Goal: Task Accomplishment & Management: Use online tool/utility

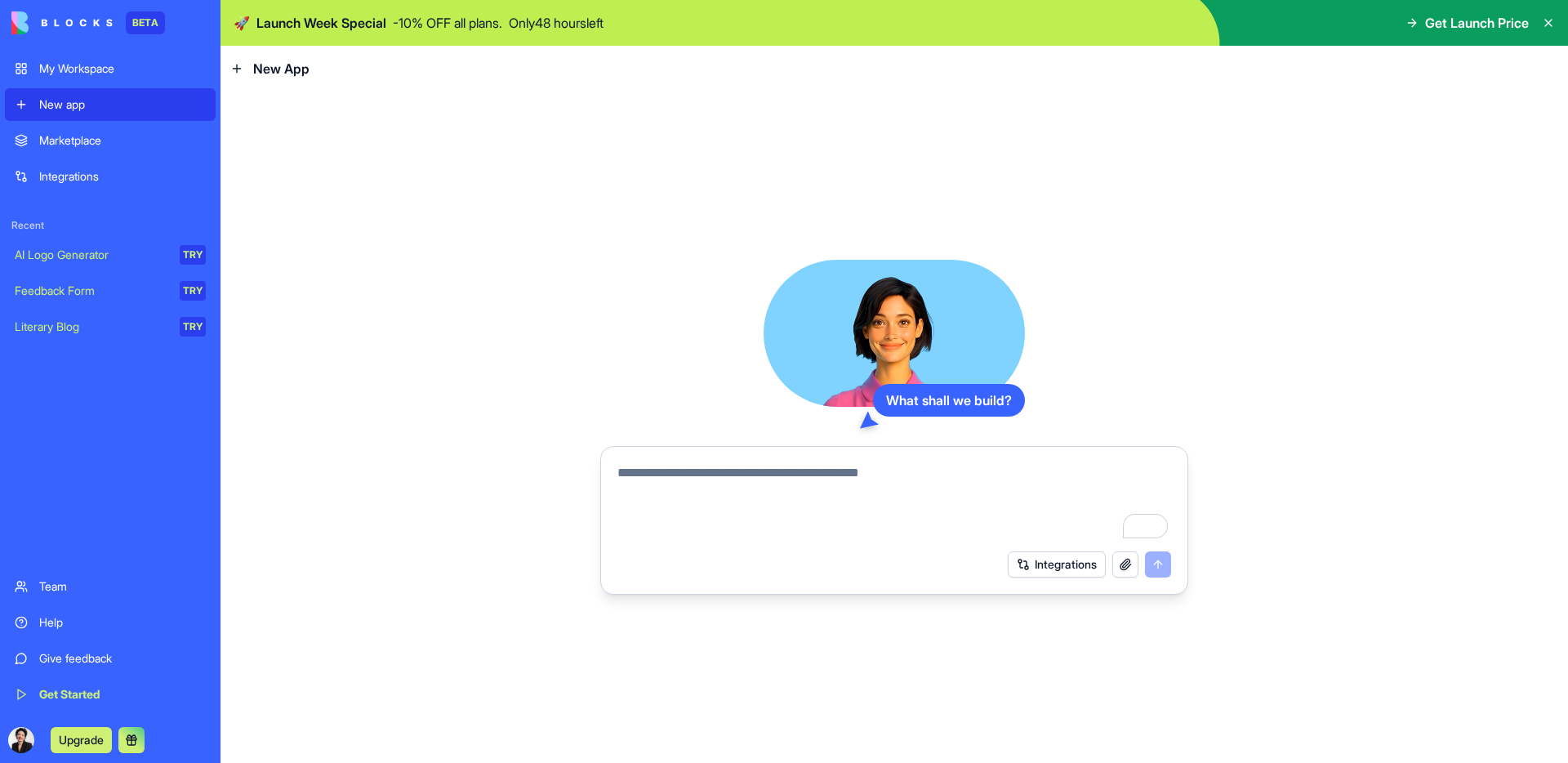
click at [98, 165] on link "Integrations" at bounding box center [110, 176] width 211 height 33
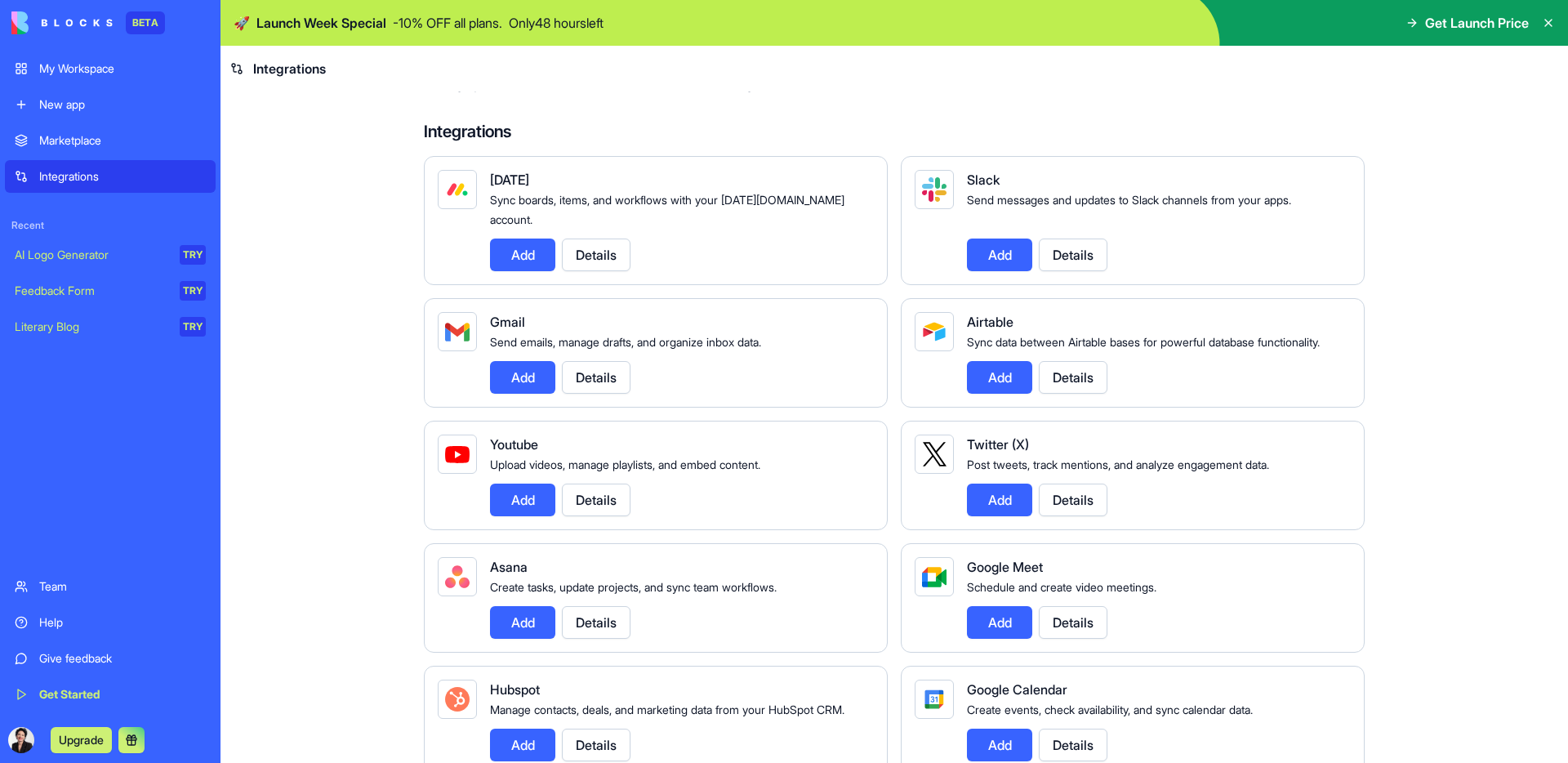
scroll to position [73, 0]
click at [1002, 238] on button "Add" at bounding box center [1000, 254] width 66 height 33
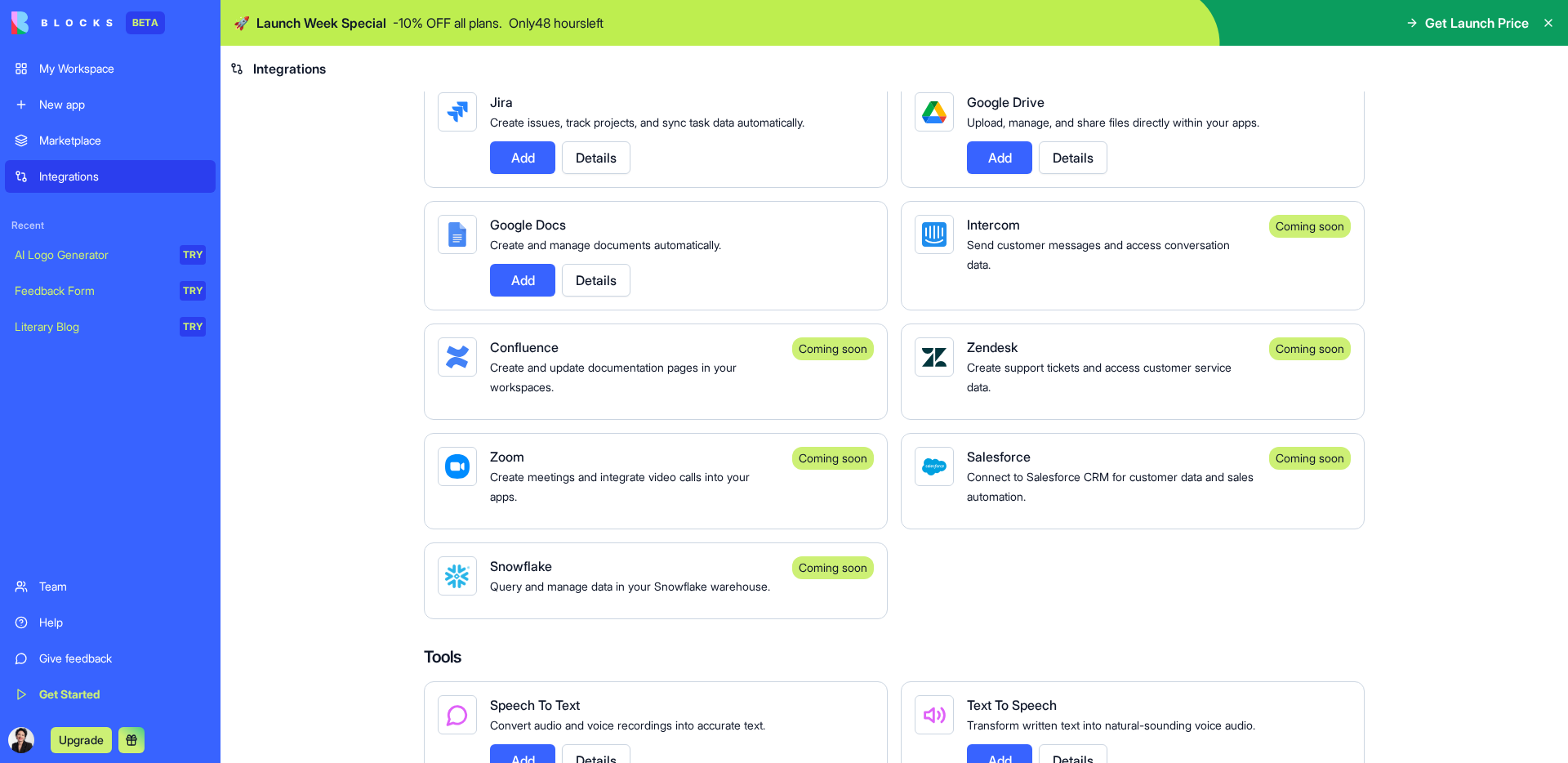
scroll to position [1037, 0]
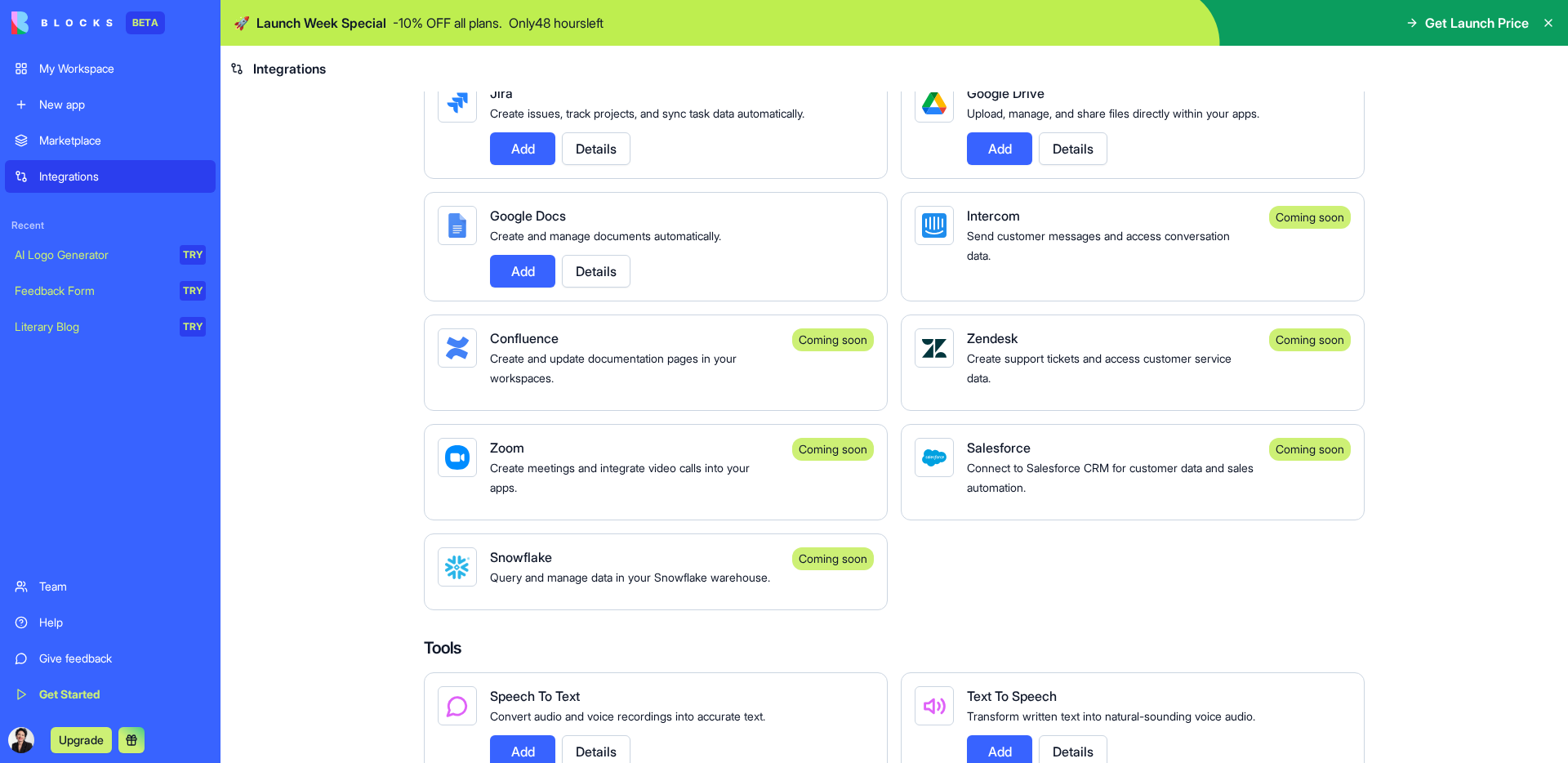
click at [594, 288] on button "Details" at bounding box center [595, 271] width 68 height 33
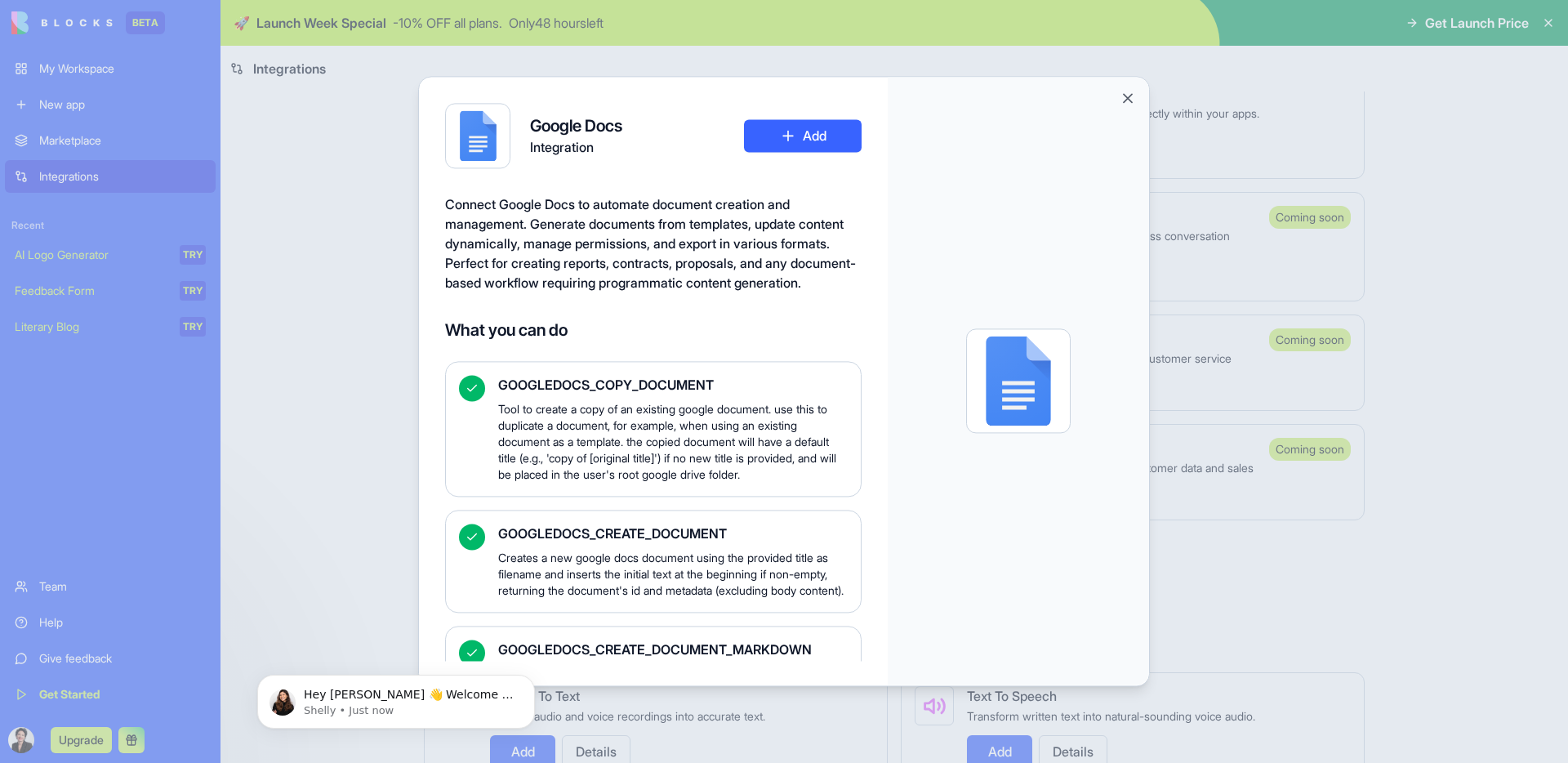
scroll to position [0, 0]
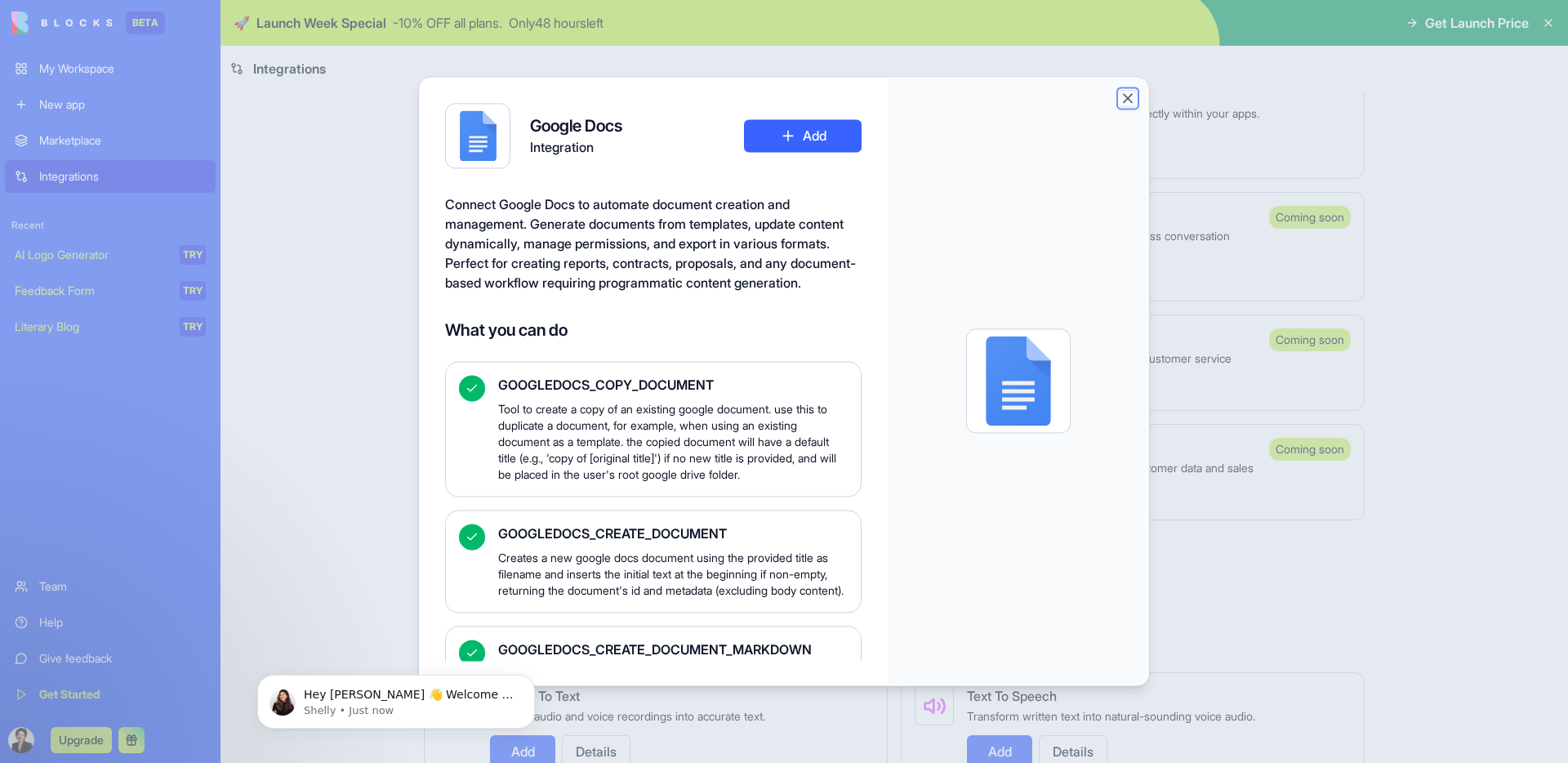
click at [1130, 97] on button "Close" at bounding box center [1128, 98] width 16 height 16
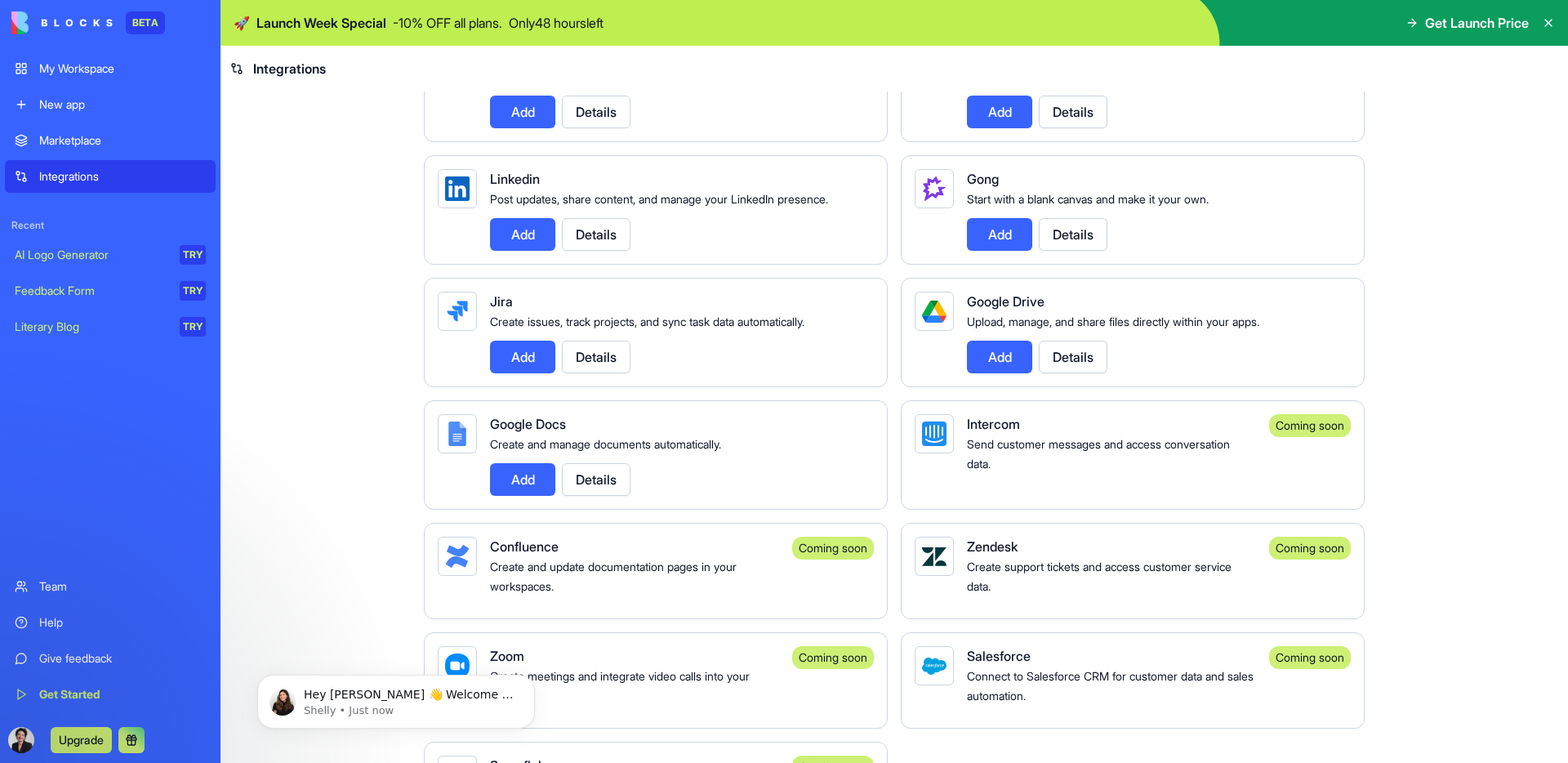
scroll to position [823, 0]
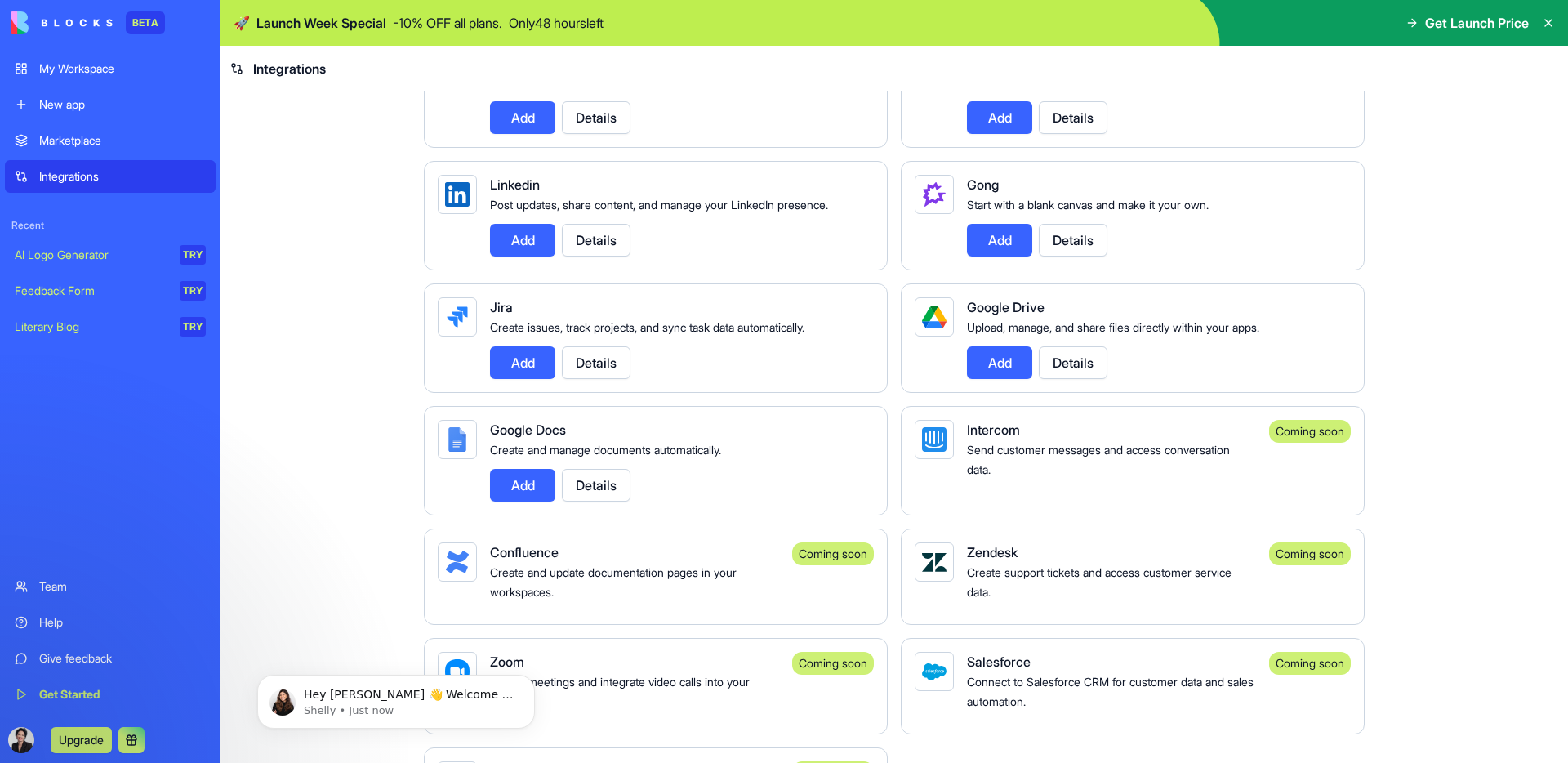
click at [1080, 379] on button "Details" at bounding box center [1073, 363] width 68 height 33
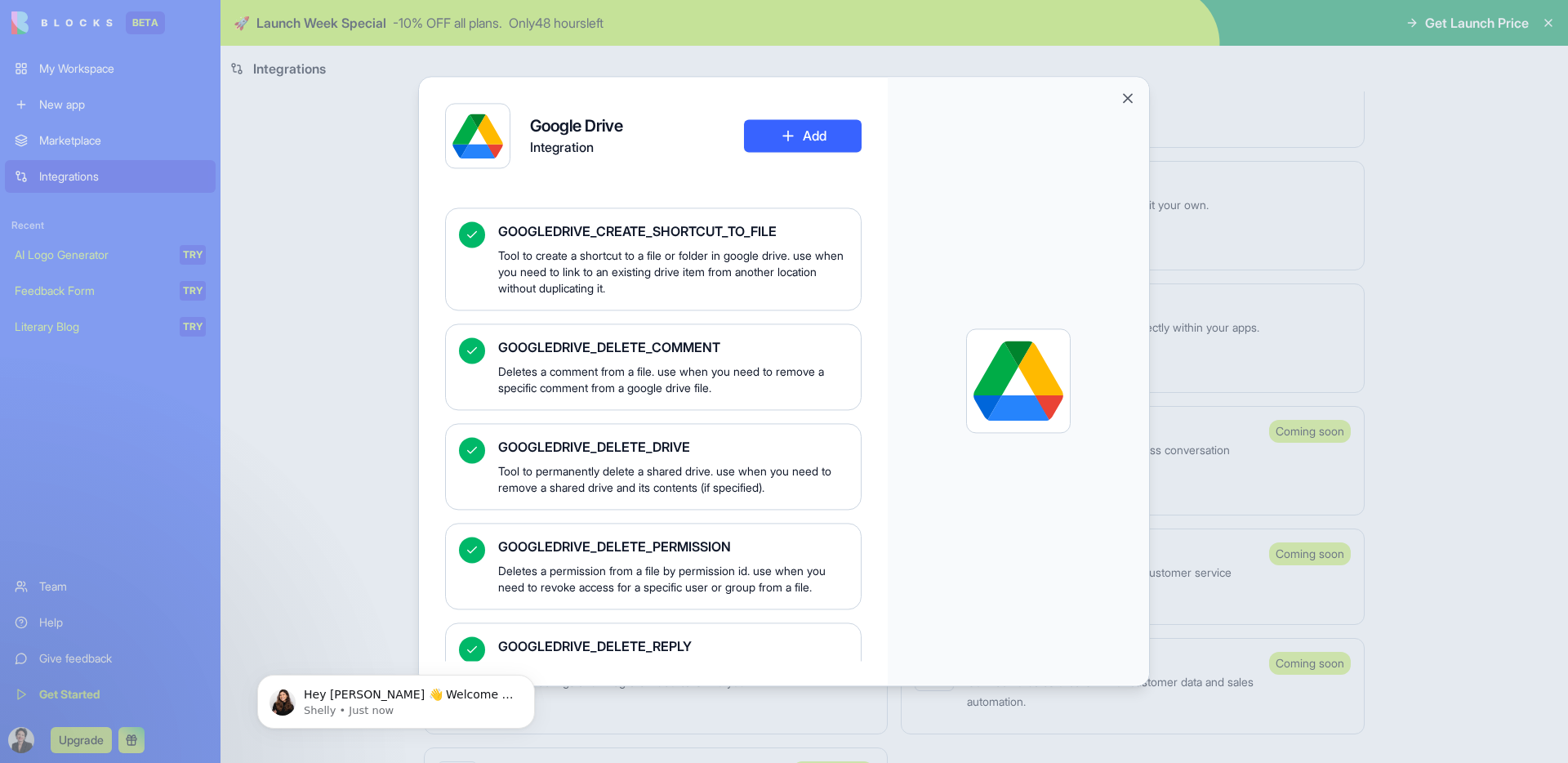
scroll to position [1003, 0]
click at [1131, 97] on button "Close" at bounding box center [1128, 98] width 16 height 16
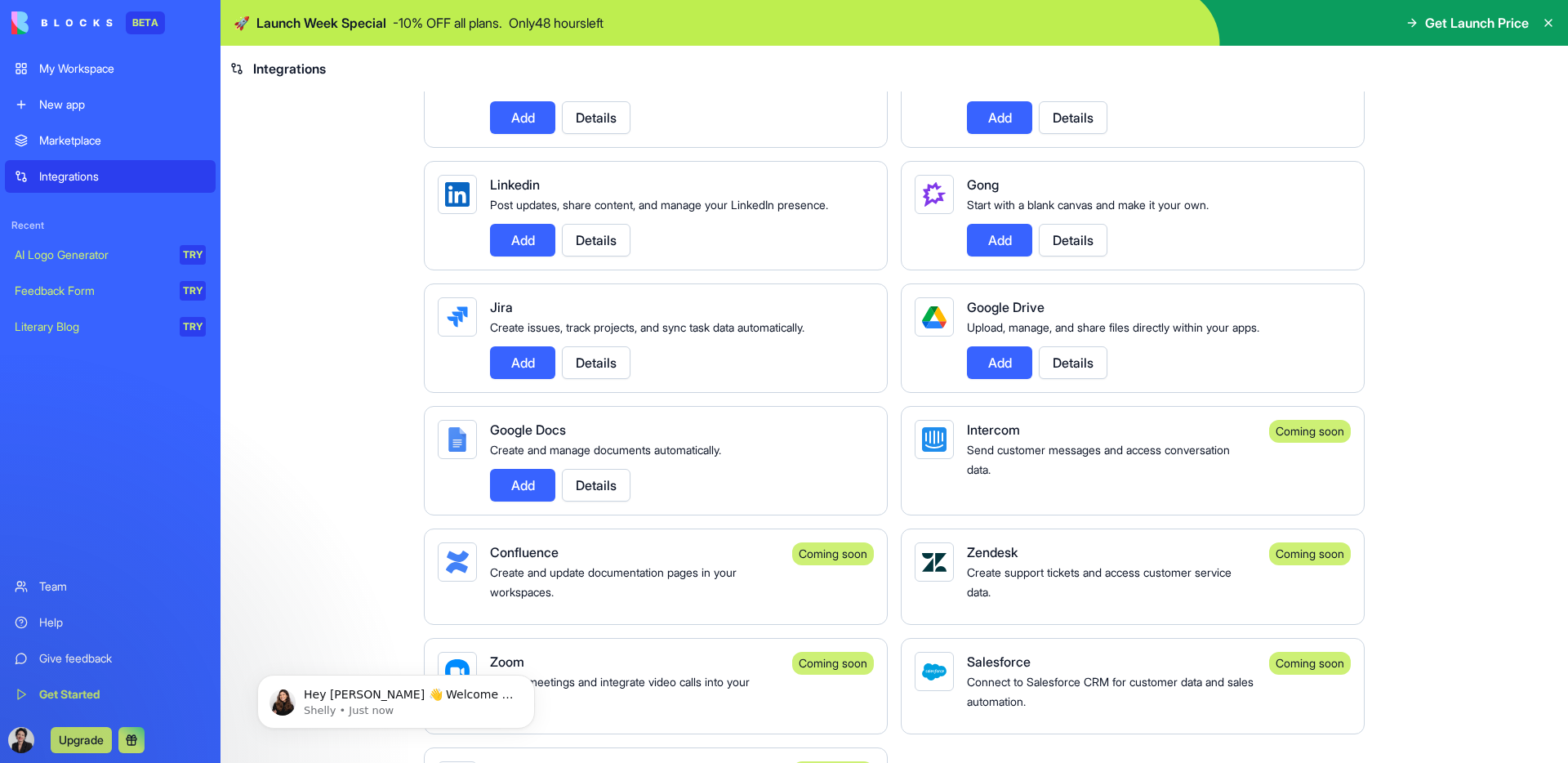
click at [73, 68] on div "My Workspace" at bounding box center [122, 69] width 166 height 16
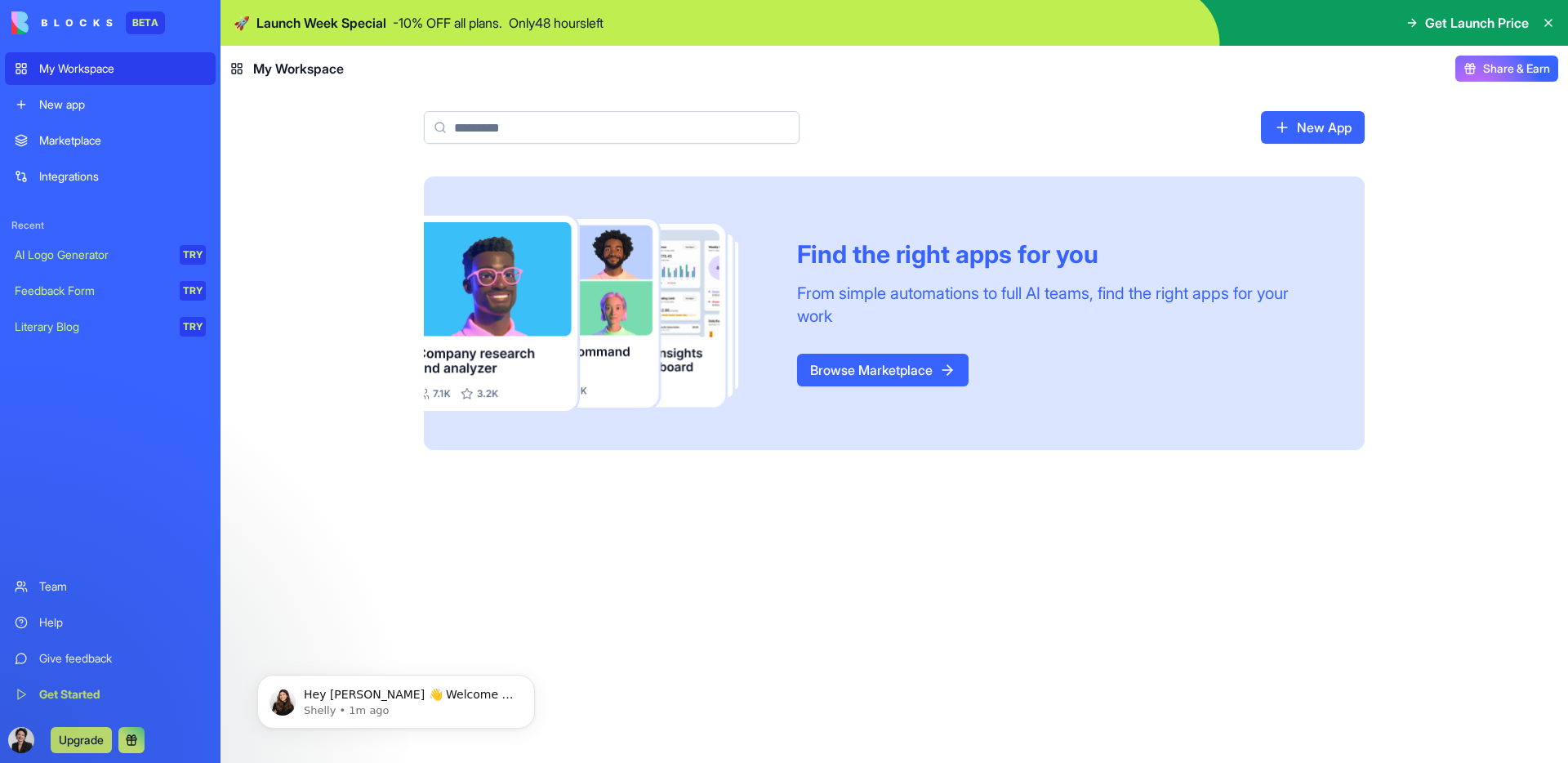
click at [66, 132] on div "Marketplace" at bounding box center [122, 141] width 166 height 16
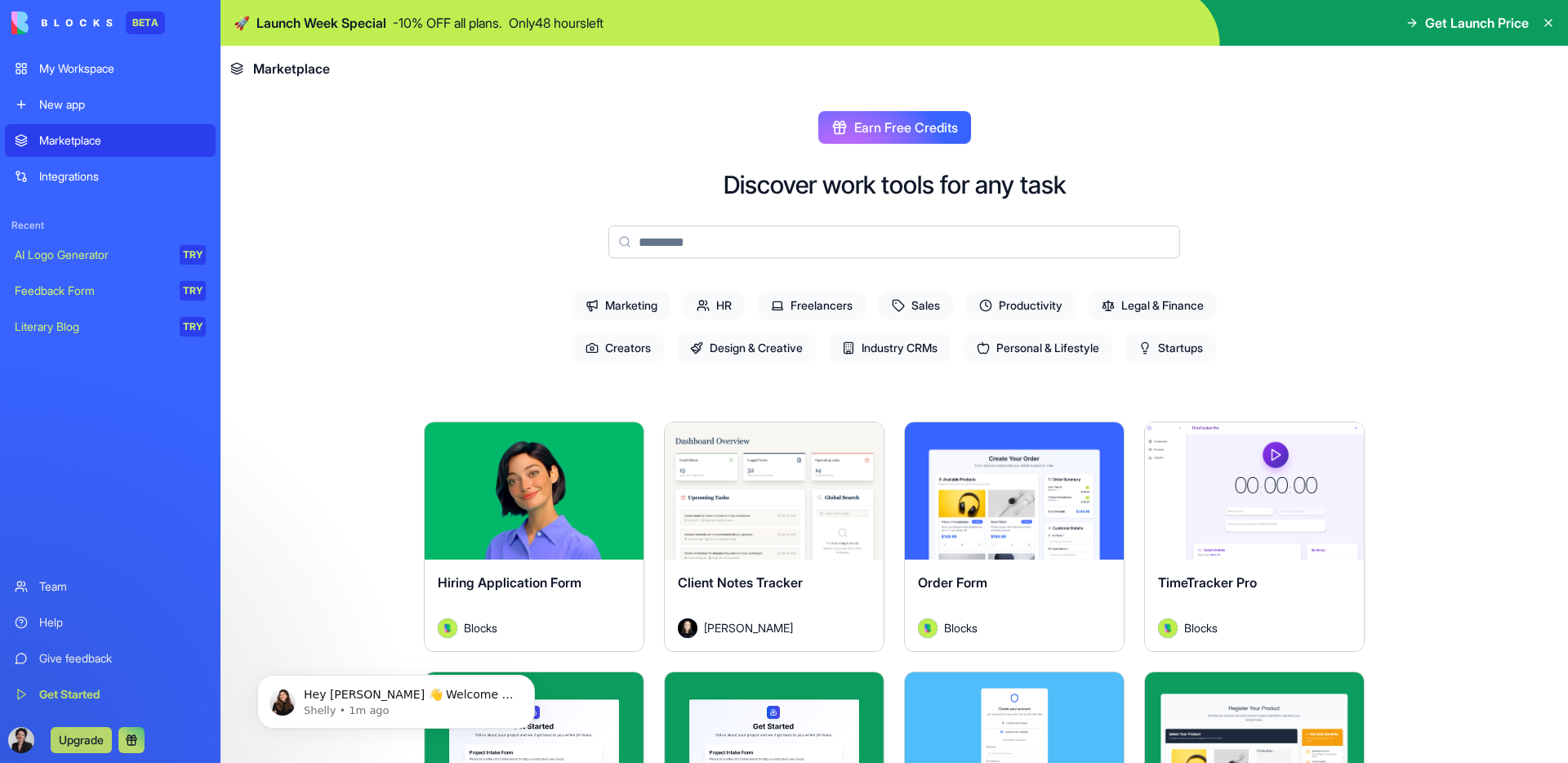
click at [633, 306] on span "Marketing" at bounding box center [621, 305] width 98 height 29
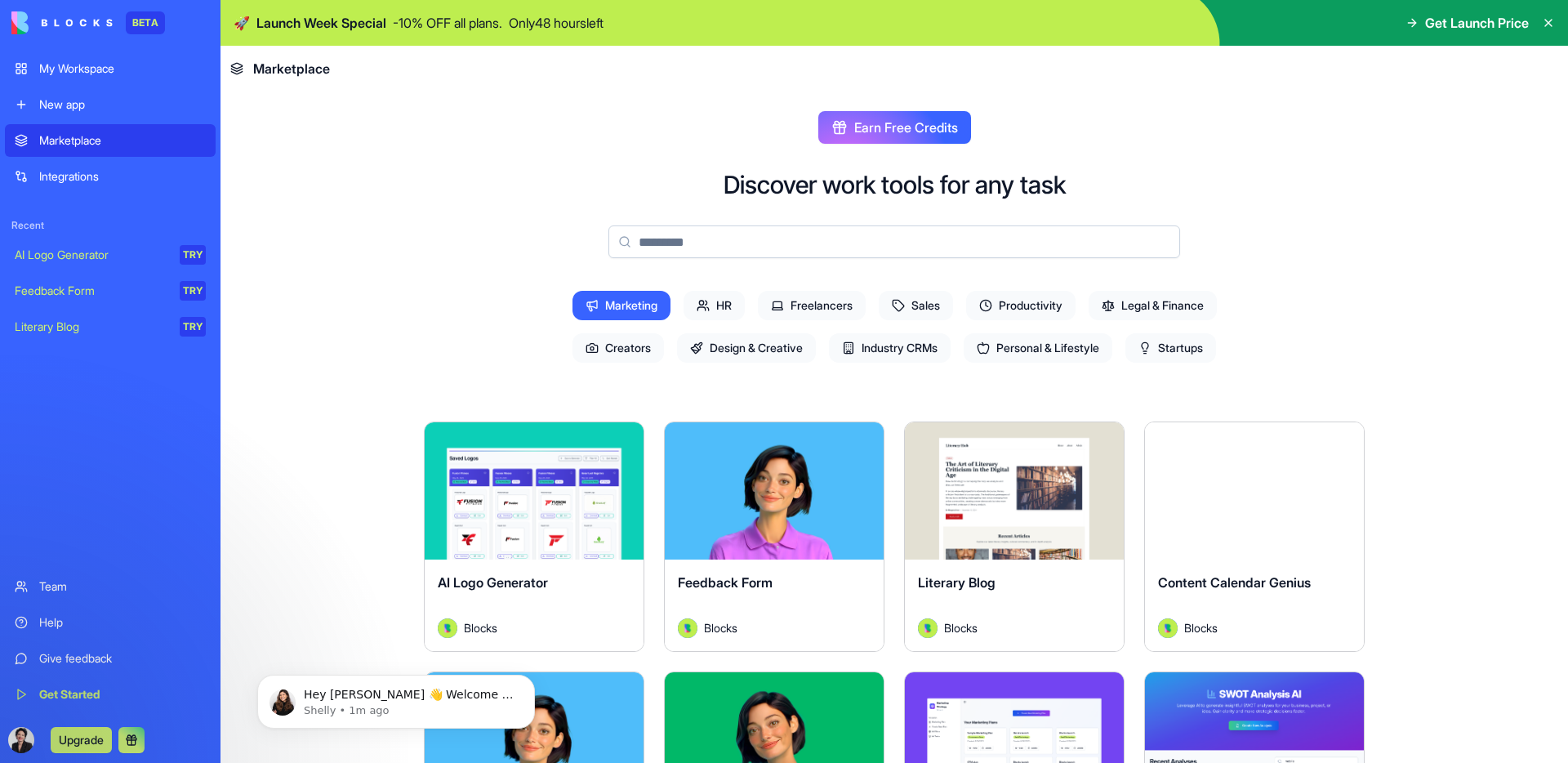
click at [1146, 343] on icon at bounding box center [1145, 348] width 13 height 13
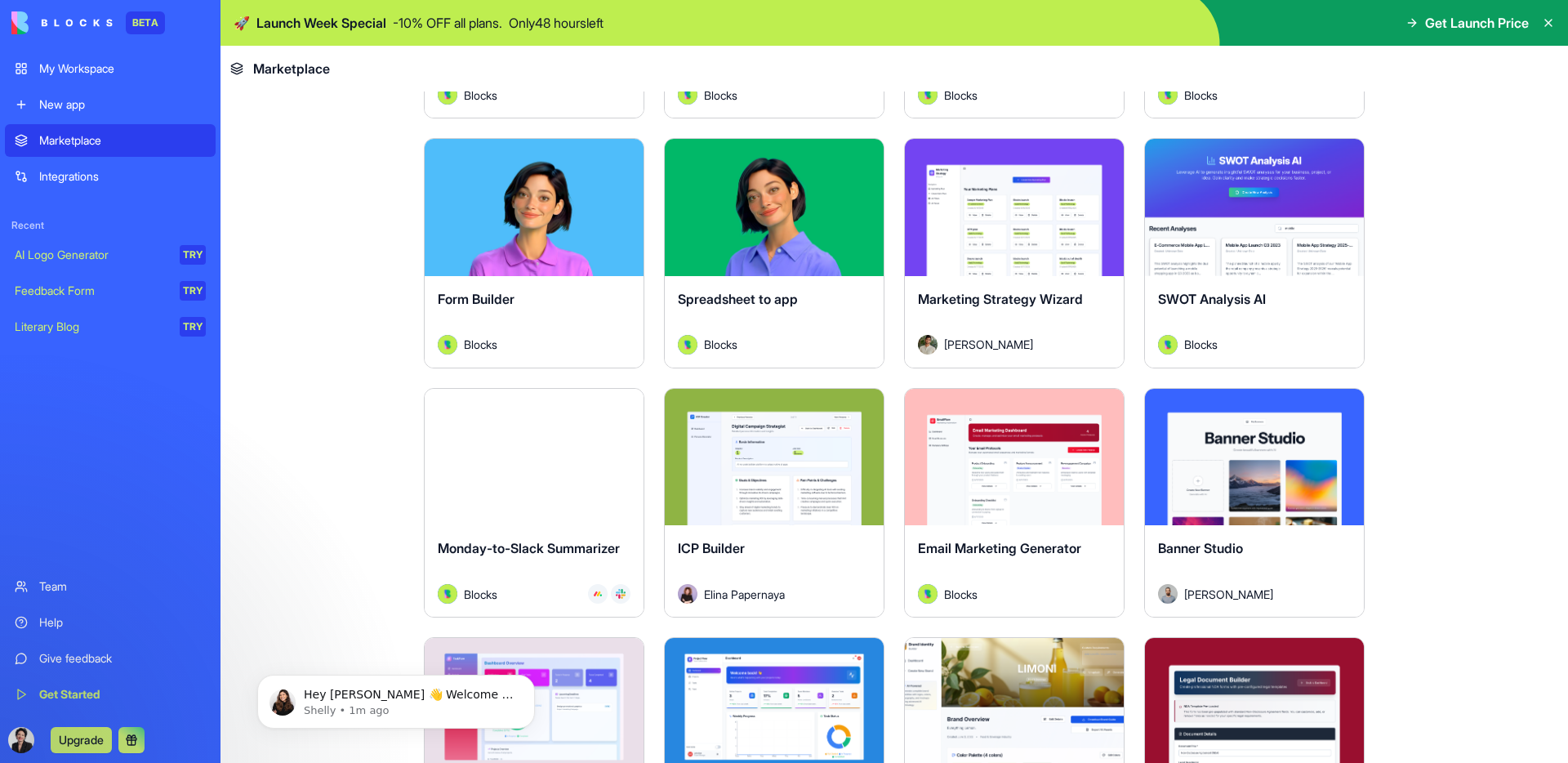
scroll to position [786, 0]
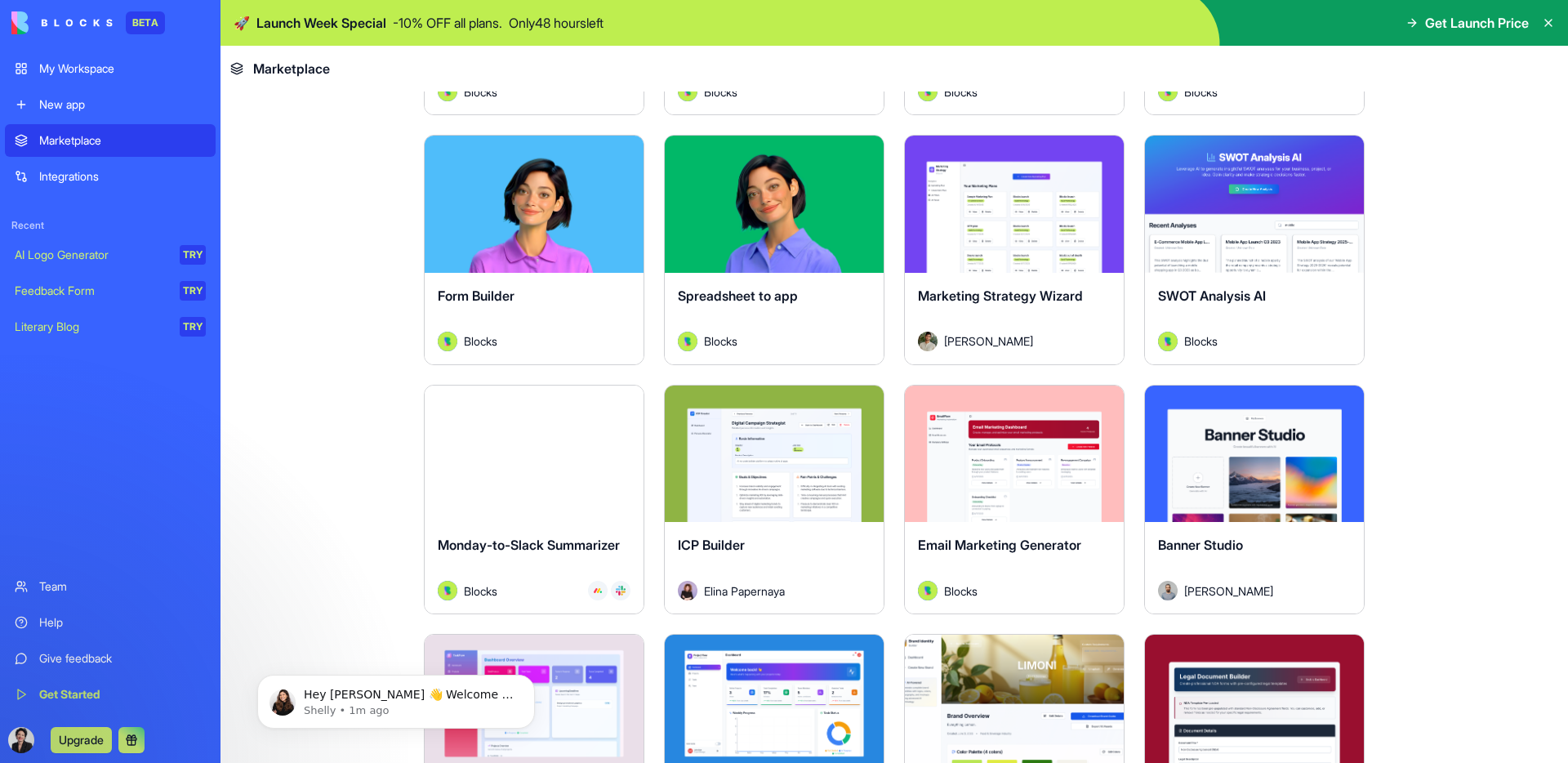
click at [1077, 320] on div "Marketing Strategy Wizard" at bounding box center [1014, 309] width 193 height 46
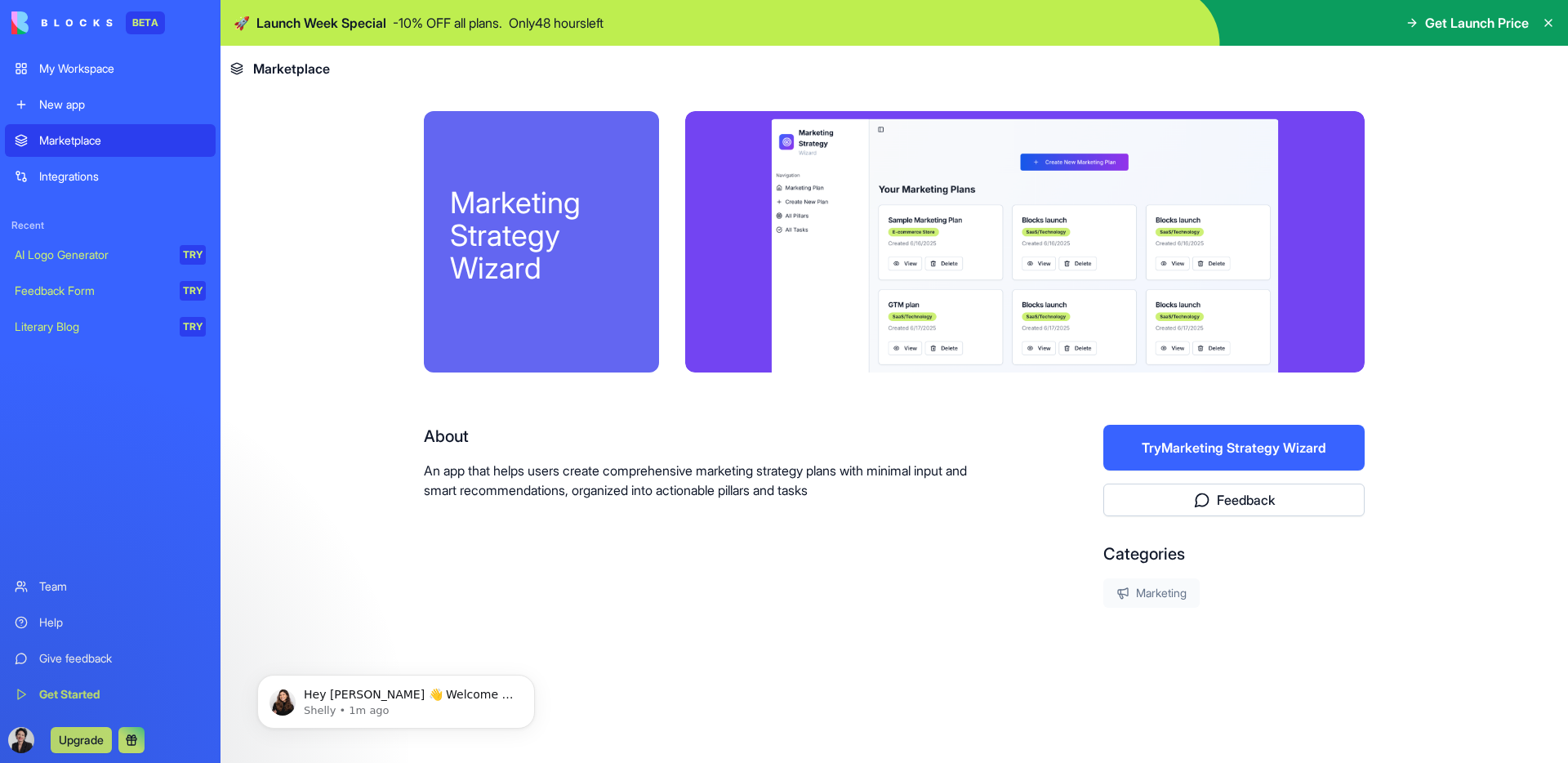
click at [1189, 439] on button "Try Marketing Strategy Wizard" at bounding box center [1234, 448] width 261 height 46
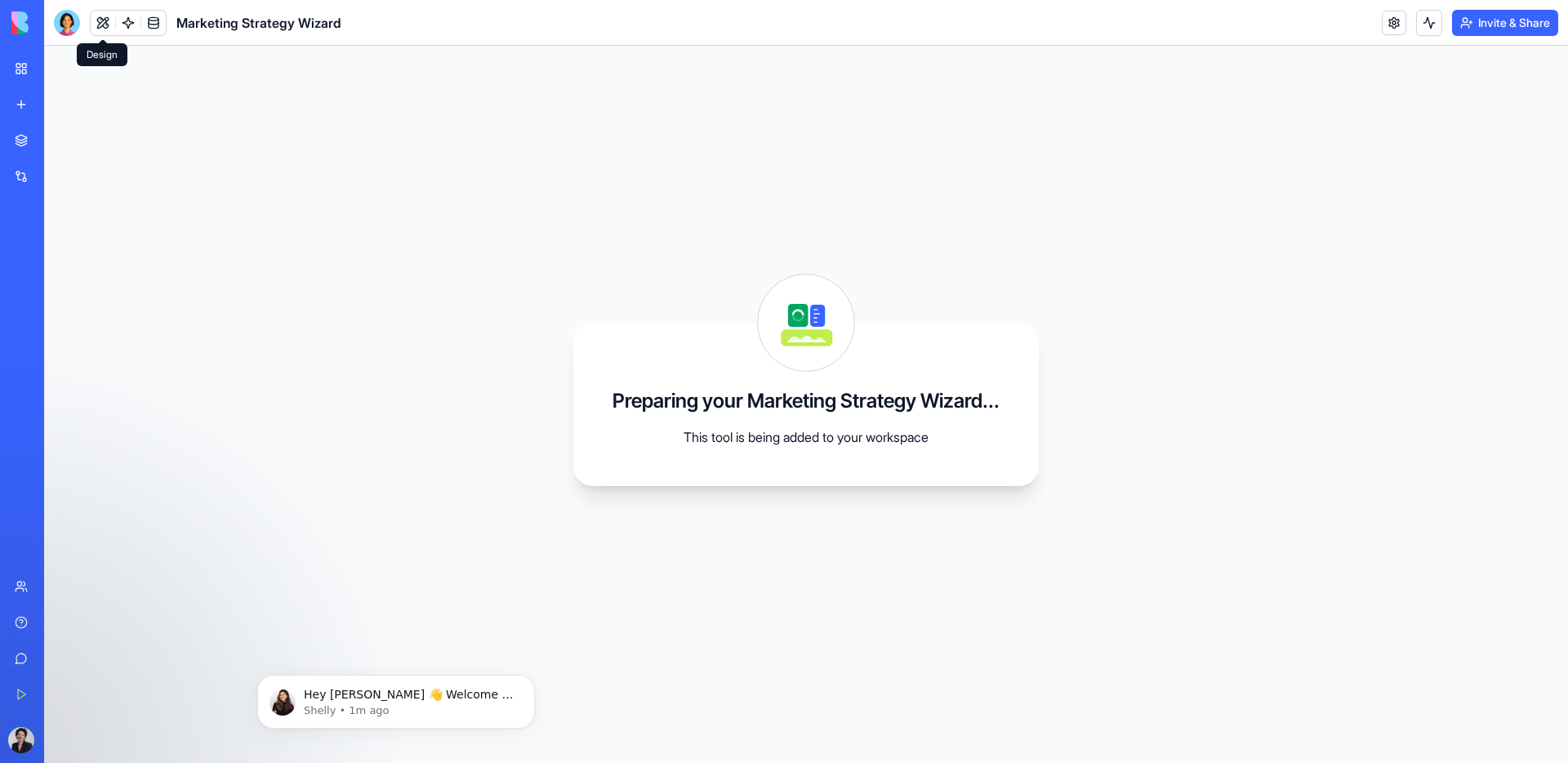
click at [104, 25] on button at bounding box center [102, 23] width 25 height 25
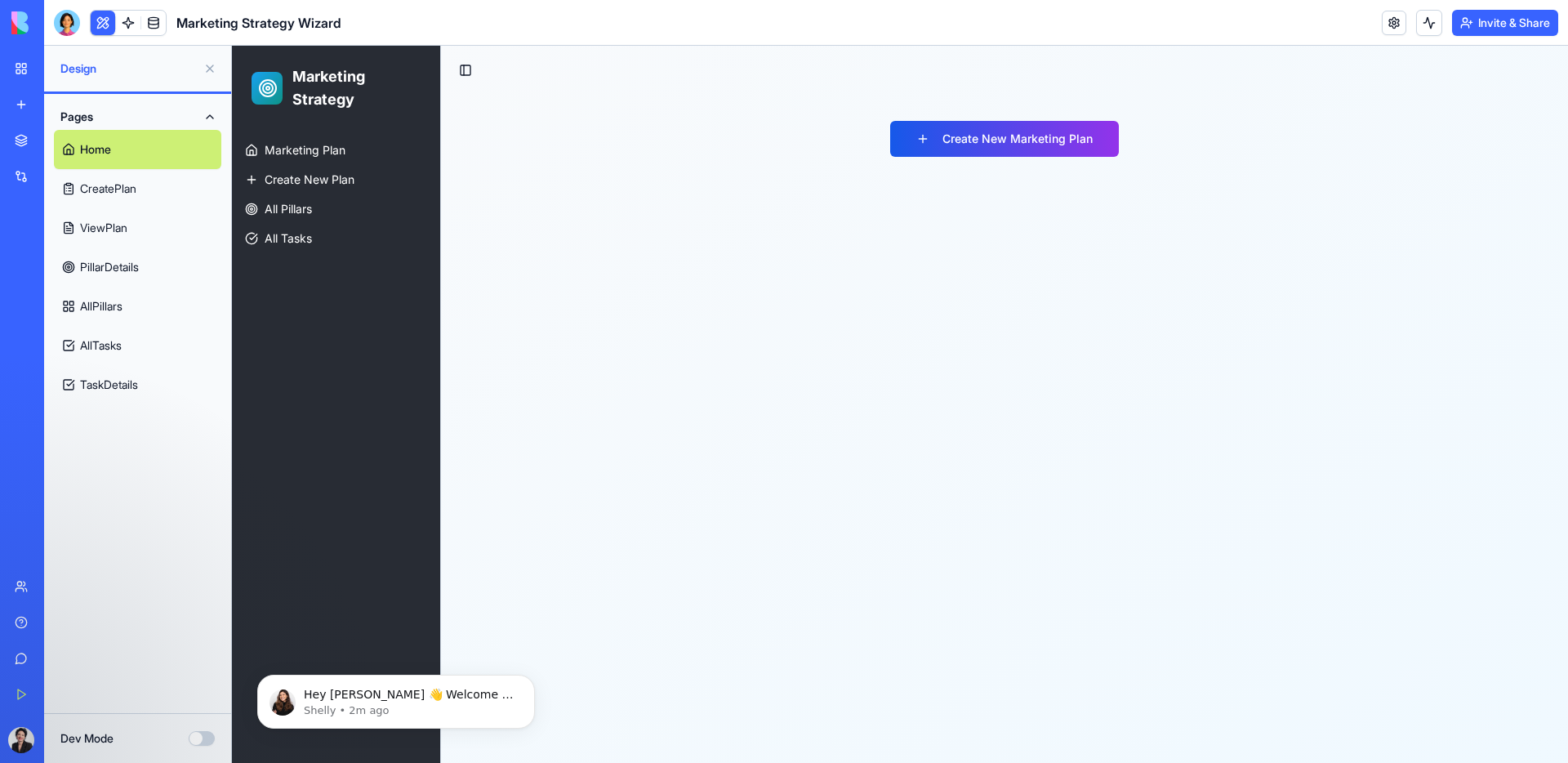
click at [122, 189] on link "CreatePlan" at bounding box center [137, 188] width 167 height 39
click at [123, 186] on link "CreatePlan" at bounding box center [137, 188] width 167 height 39
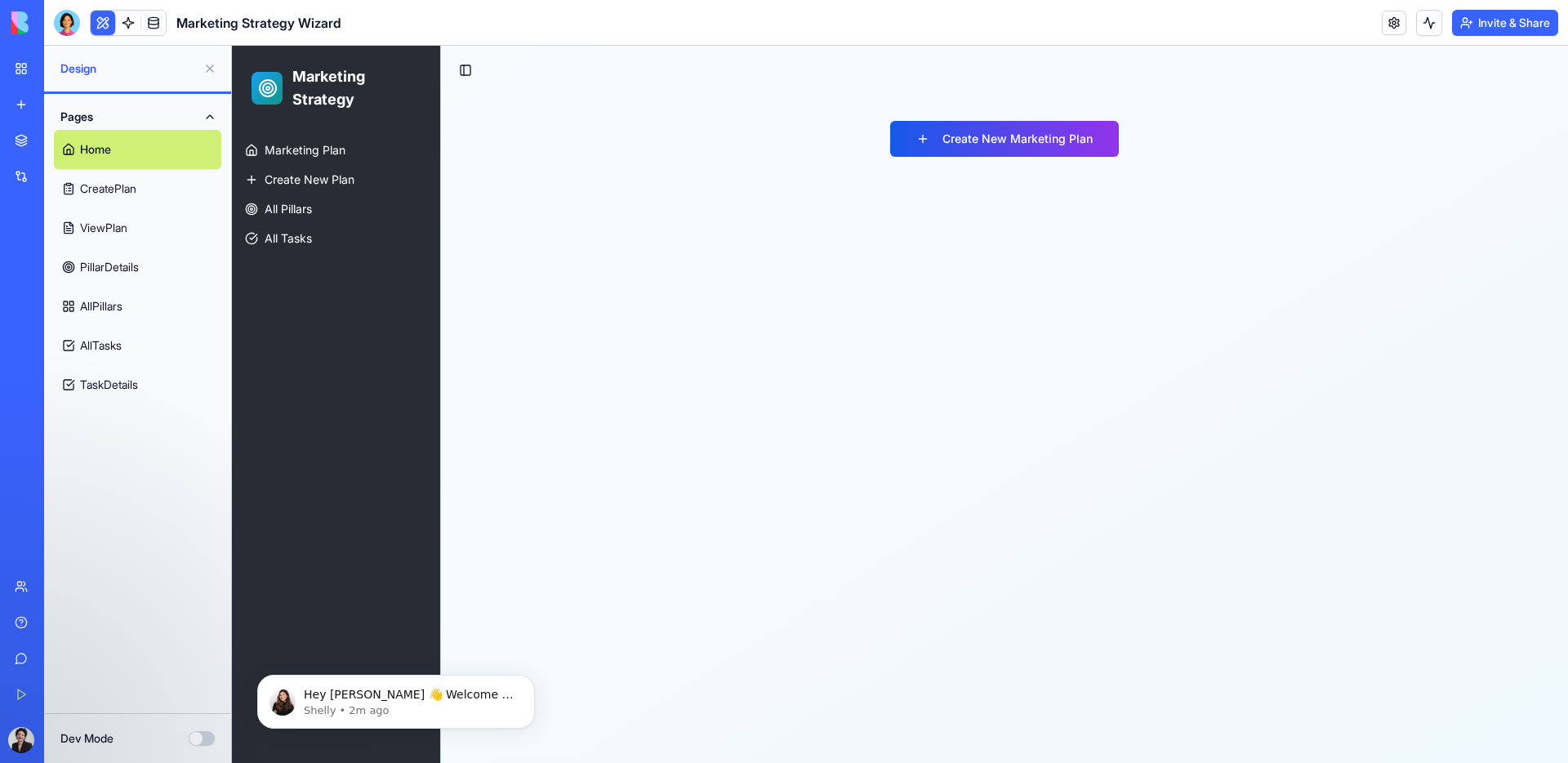
click at [123, 186] on link "CreatePlan" at bounding box center [137, 188] width 167 height 39
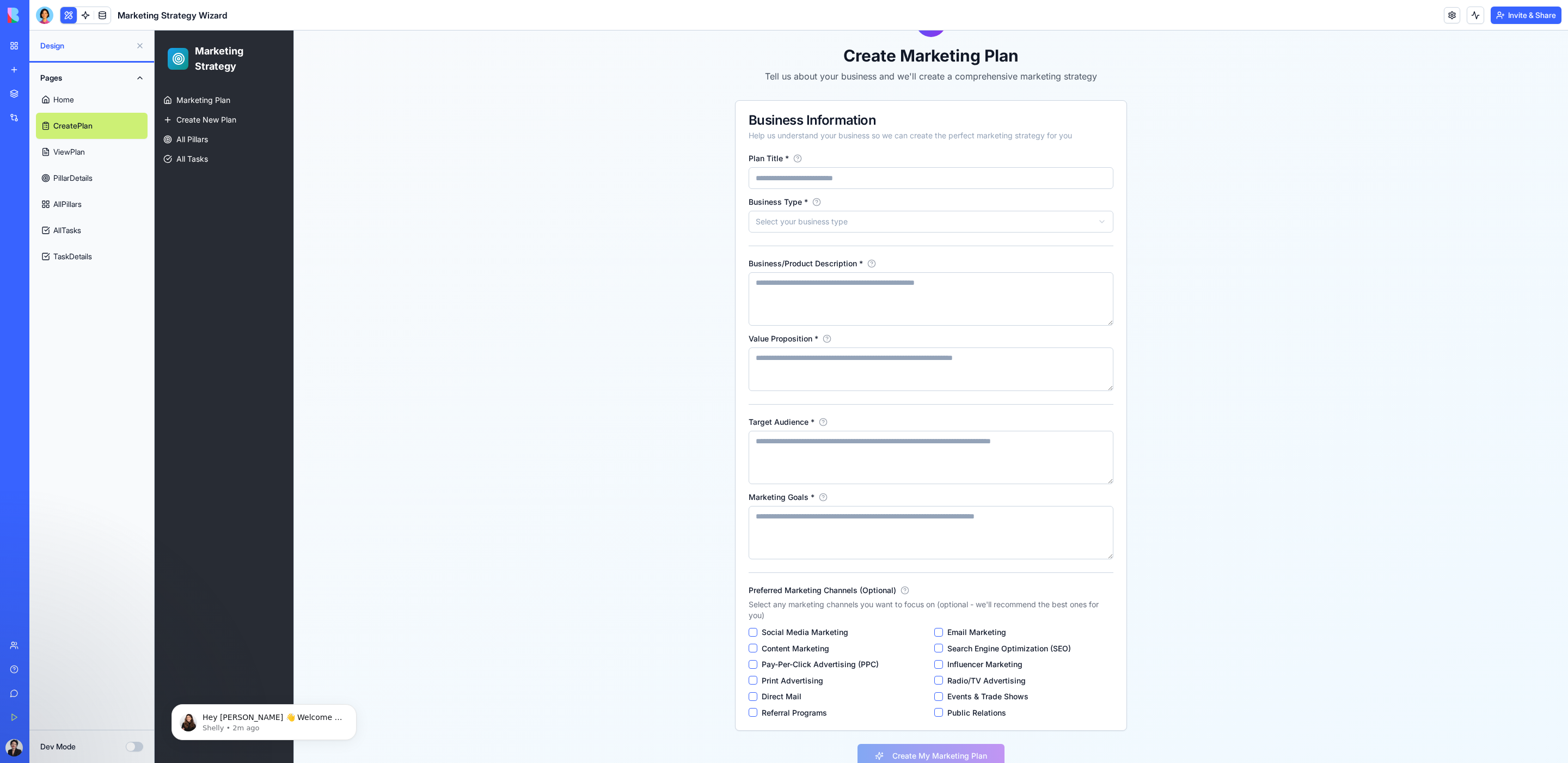
scroll to position [77, 0]
click at [186, 136] on span "All Pillars" at bounding box center [192, 139] width 32 height 11
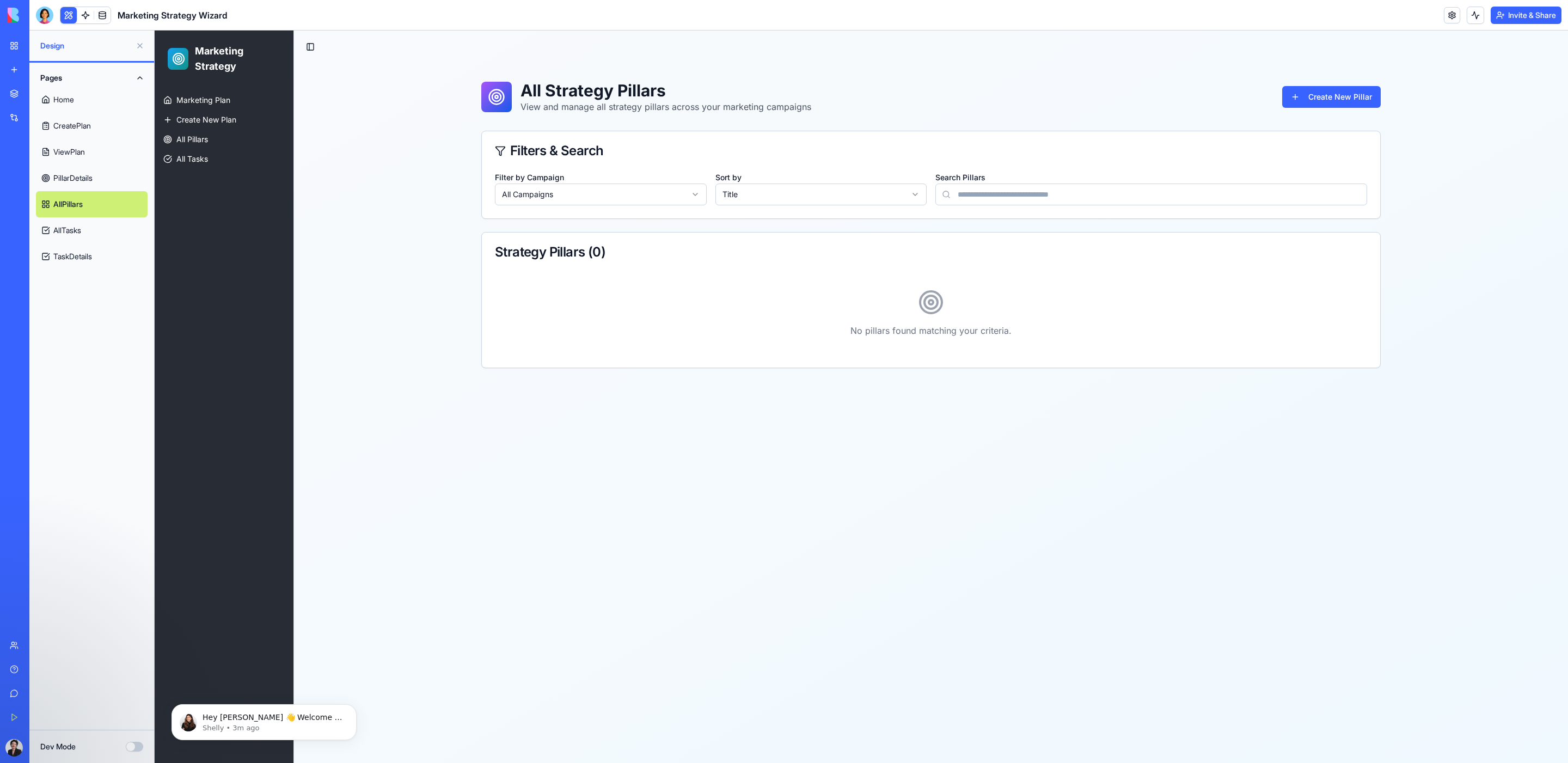
click at [80, 177] on link "PillarDetails" at bounding box center [91, 178] width 111 height 26
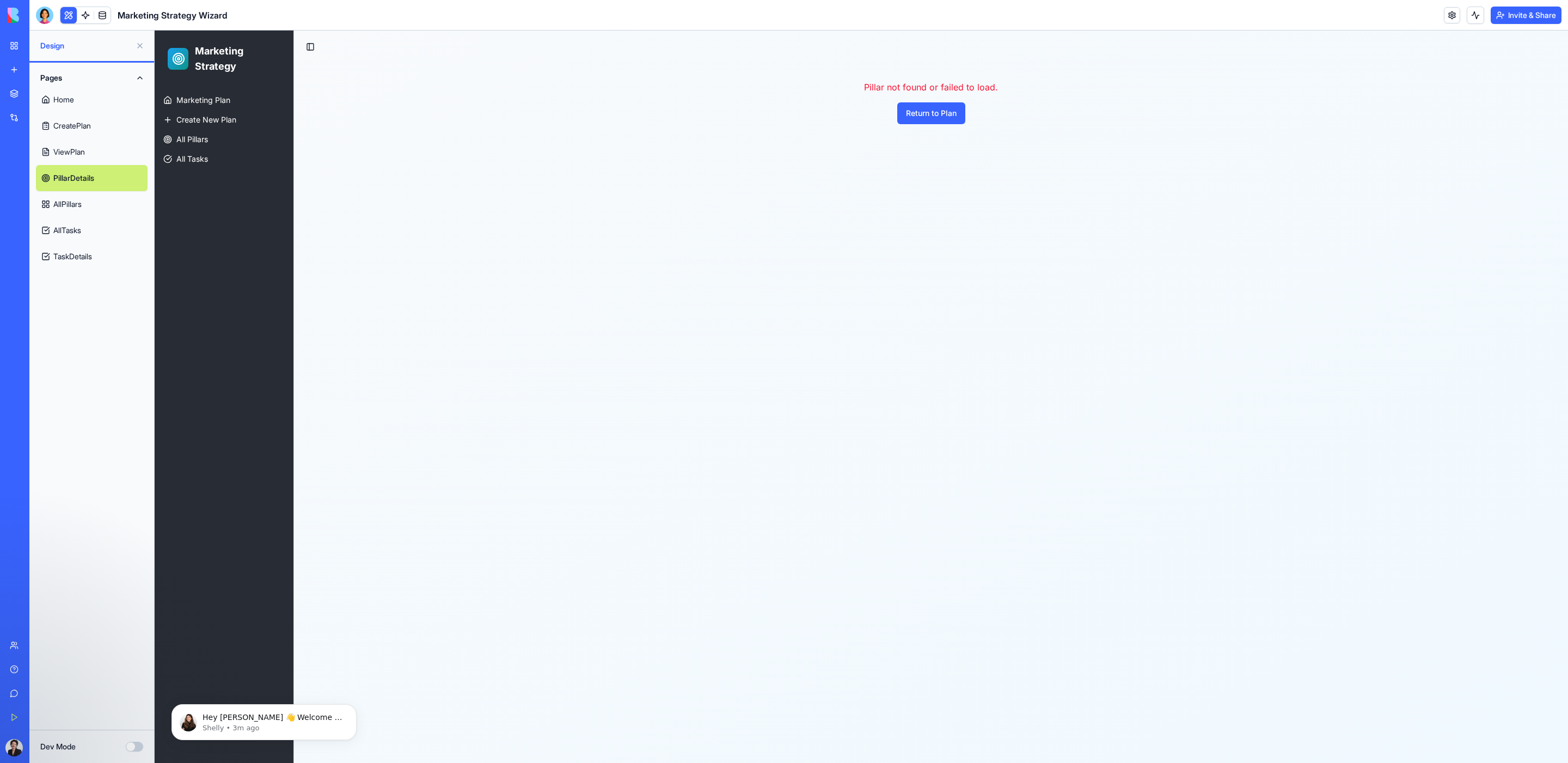
click at [70, 232] on link "AllTasks" at bounding box center [91, 230] width 111 height 26
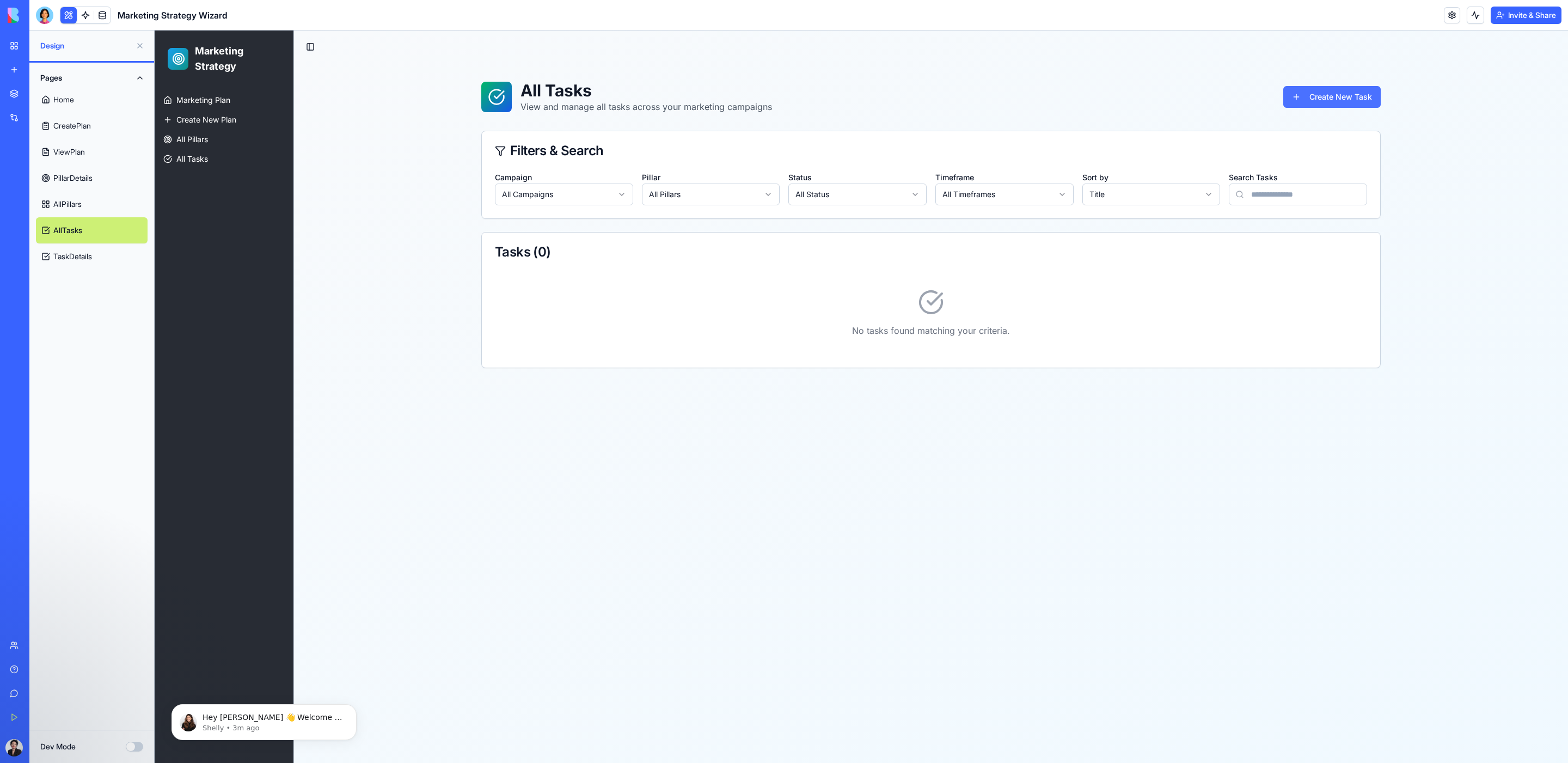
click at [1045, 101] on button "Create New Task" at bounding box center [1332, 97] width 97 height 22
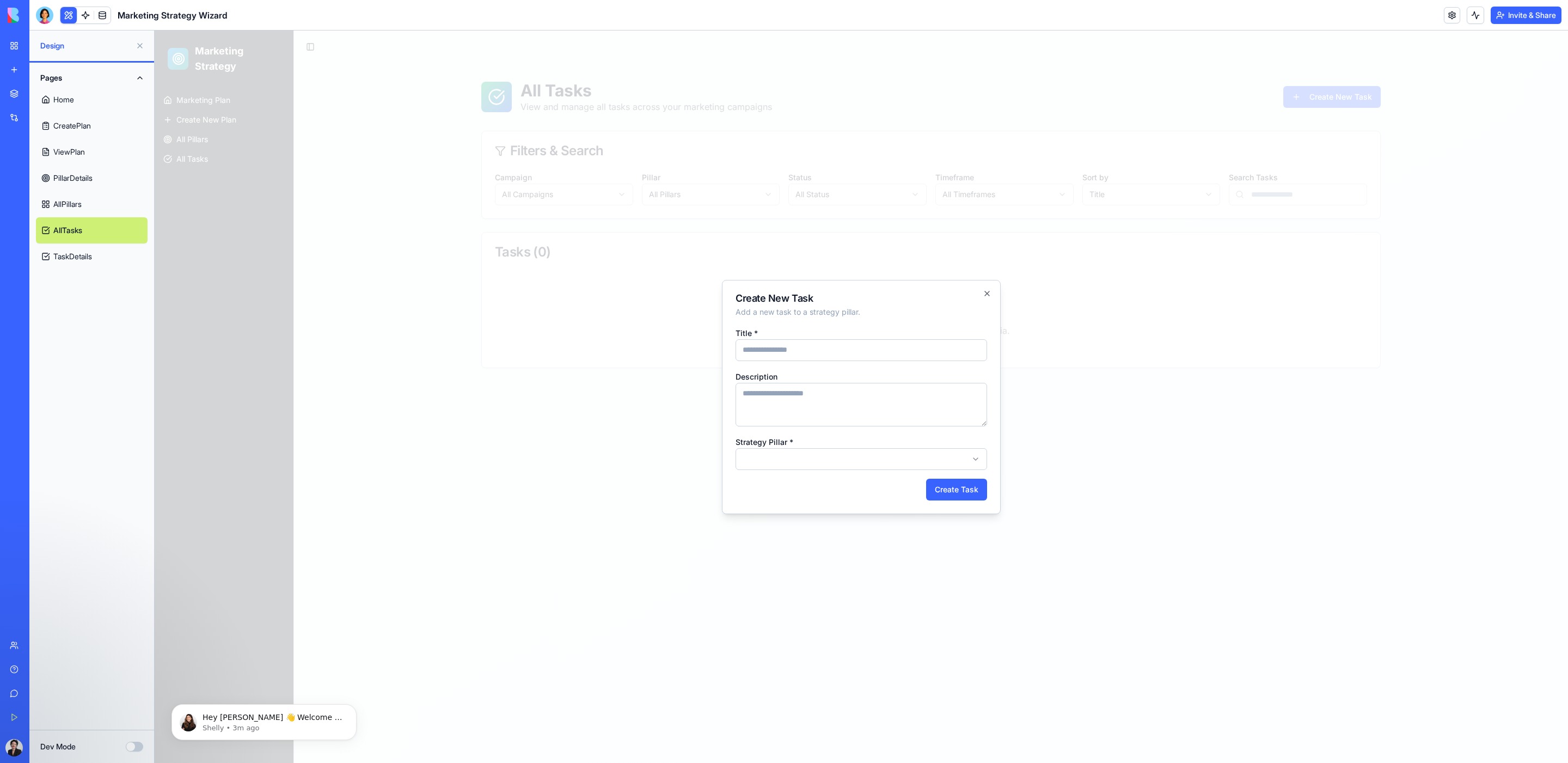
click at [890, 461] on body "Marketing Strategy Marketing Plan Create New Plan All Pillars All Tasks Toggle …" at bounding box center [861, 396] width 1413 height 733
click at [989, 295] on icon "button" at bounding box center [987, 294] width 4 height 4
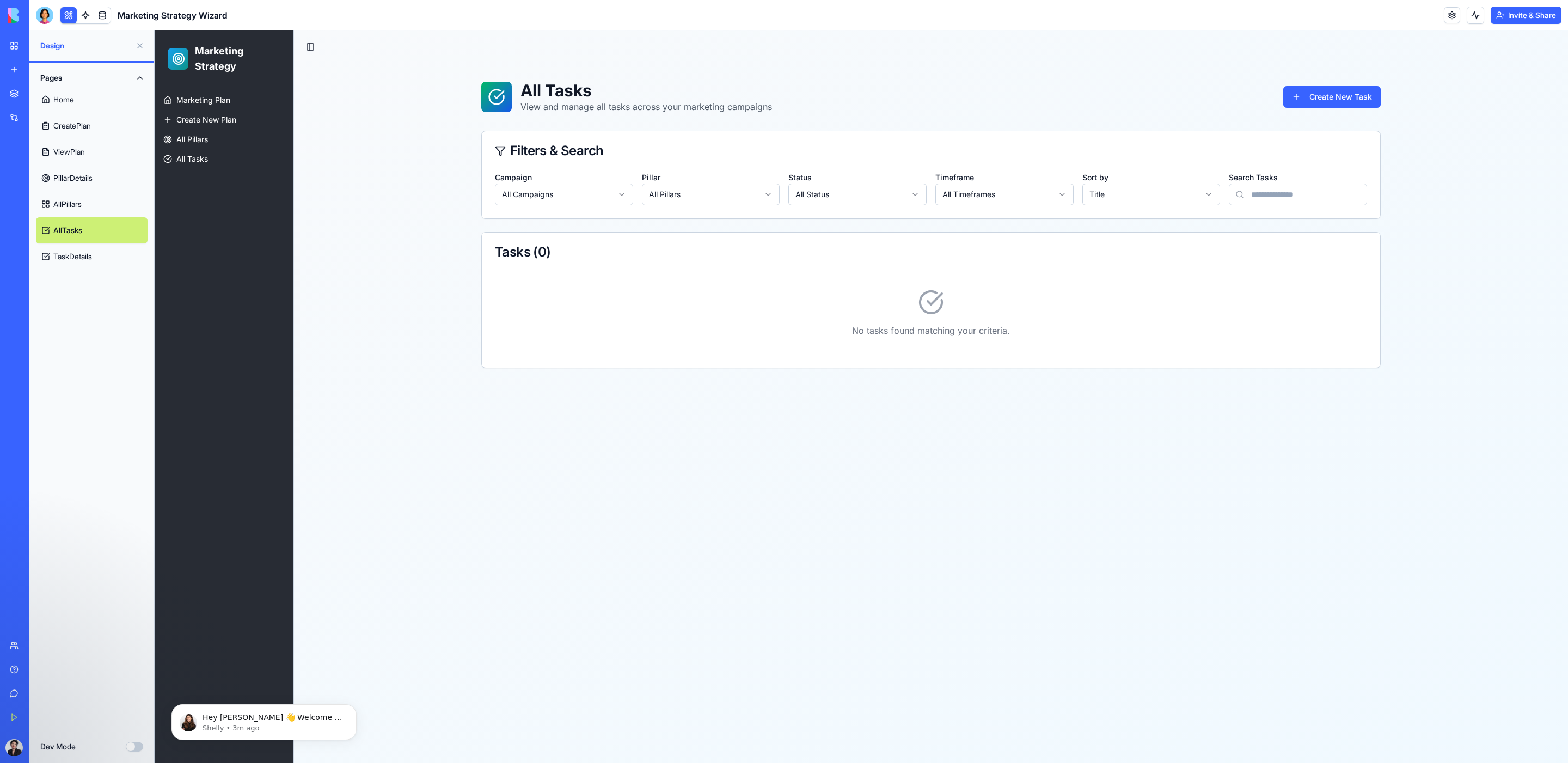
click at [58, 258] on link "TaskDetails" at bounding box center [91, 256] width 111 height 26
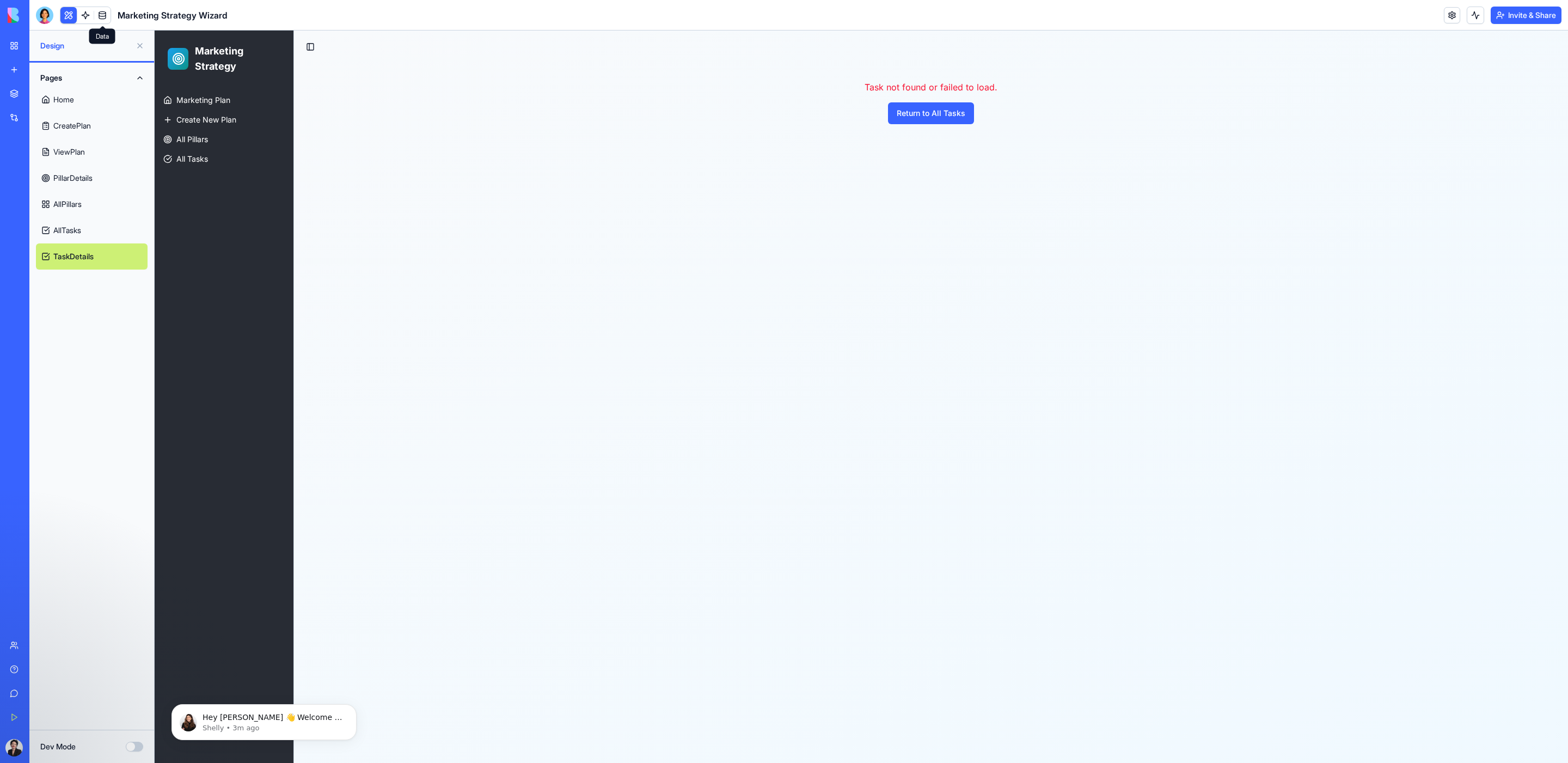
click at [104, 18] on link at bounding box center [102, 15] width 16 height 16
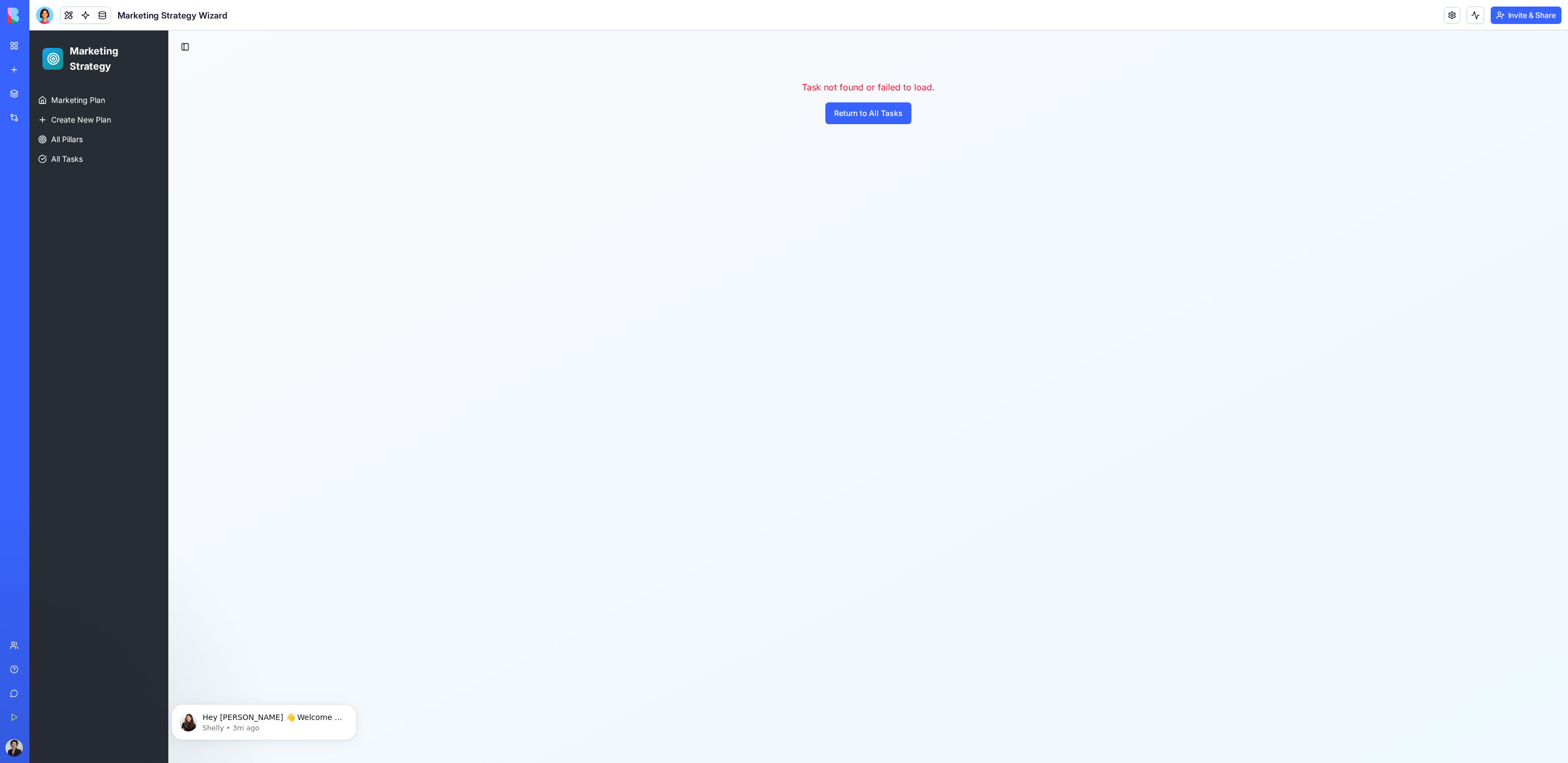
click at [105, 15] on link at bounding box center [102, 15] width 16 height 16
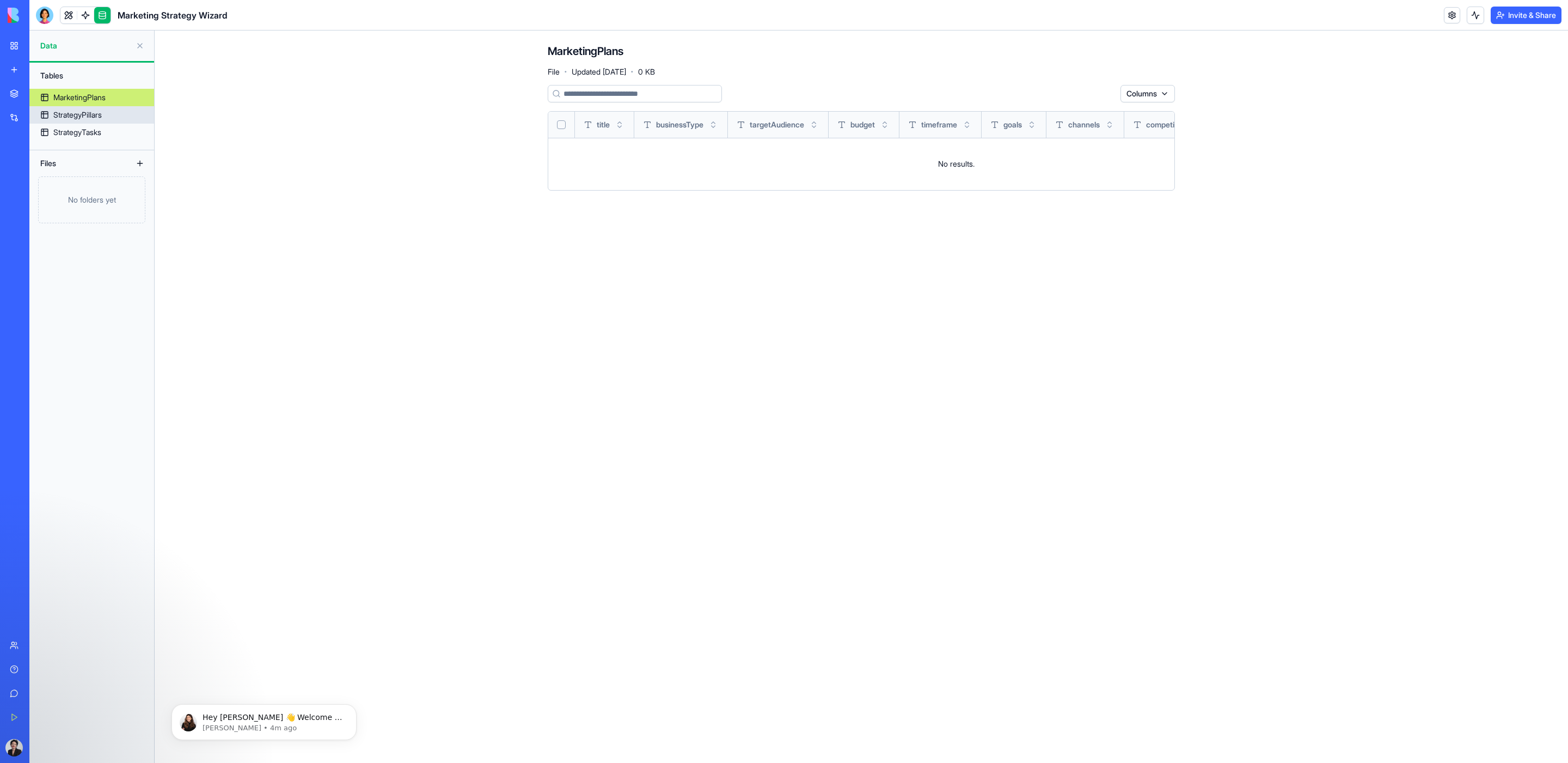
click at [63, 114] on div "StrategyPillars" at bounding box center [78, 115] width 49 height 11
click at [71, 133] on div "StrategyTasks" at bounding box center [77, 132] width 48 height 11
click at [88, 13] on link at bounding box center [85, 15] width 16 height 16
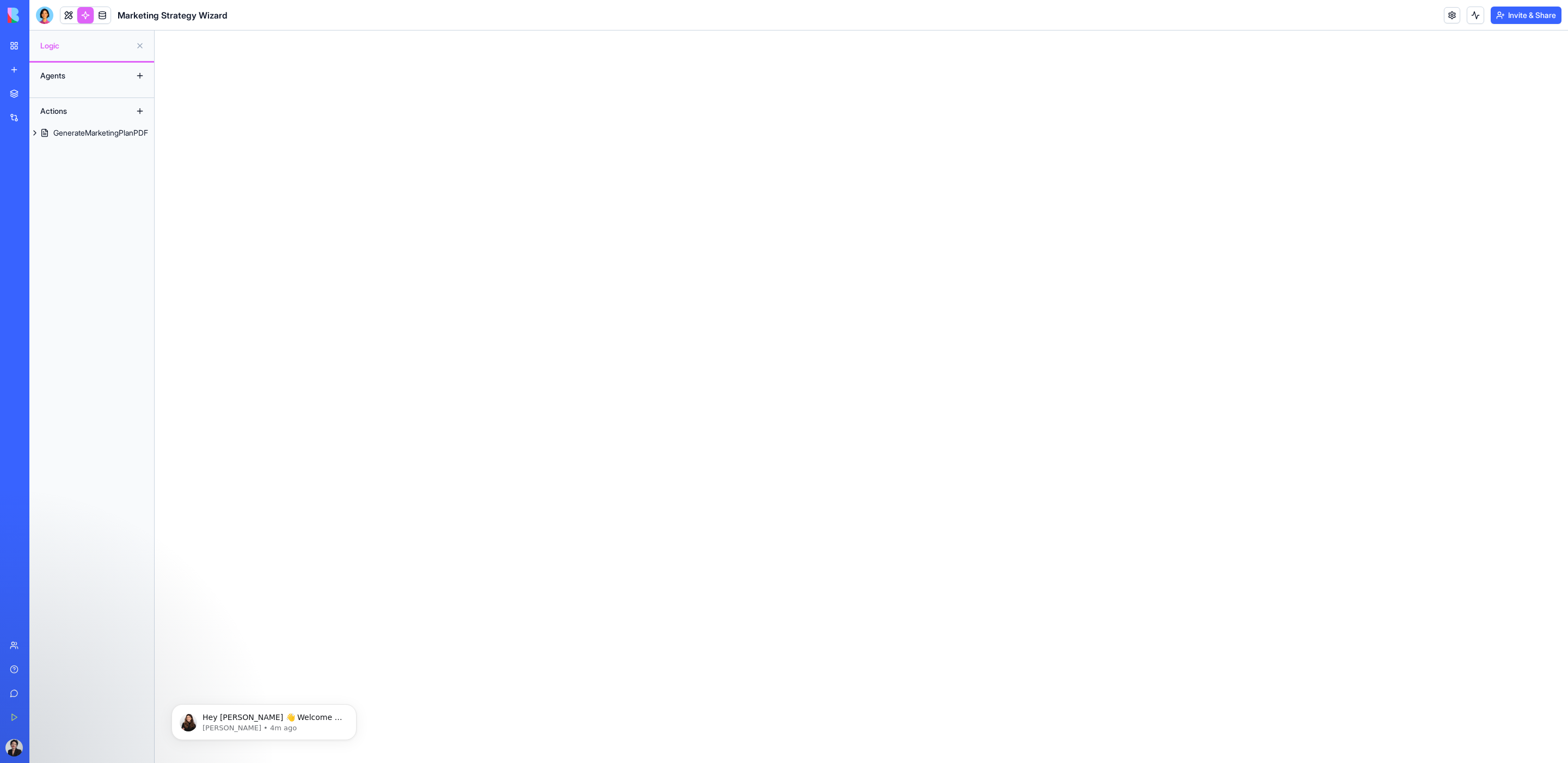
click at [138, 76] on button at bounding box center [140, 76] width 18 height 18
click at [33, 133] on button at bounding box center [35, 133] width 11 height 18
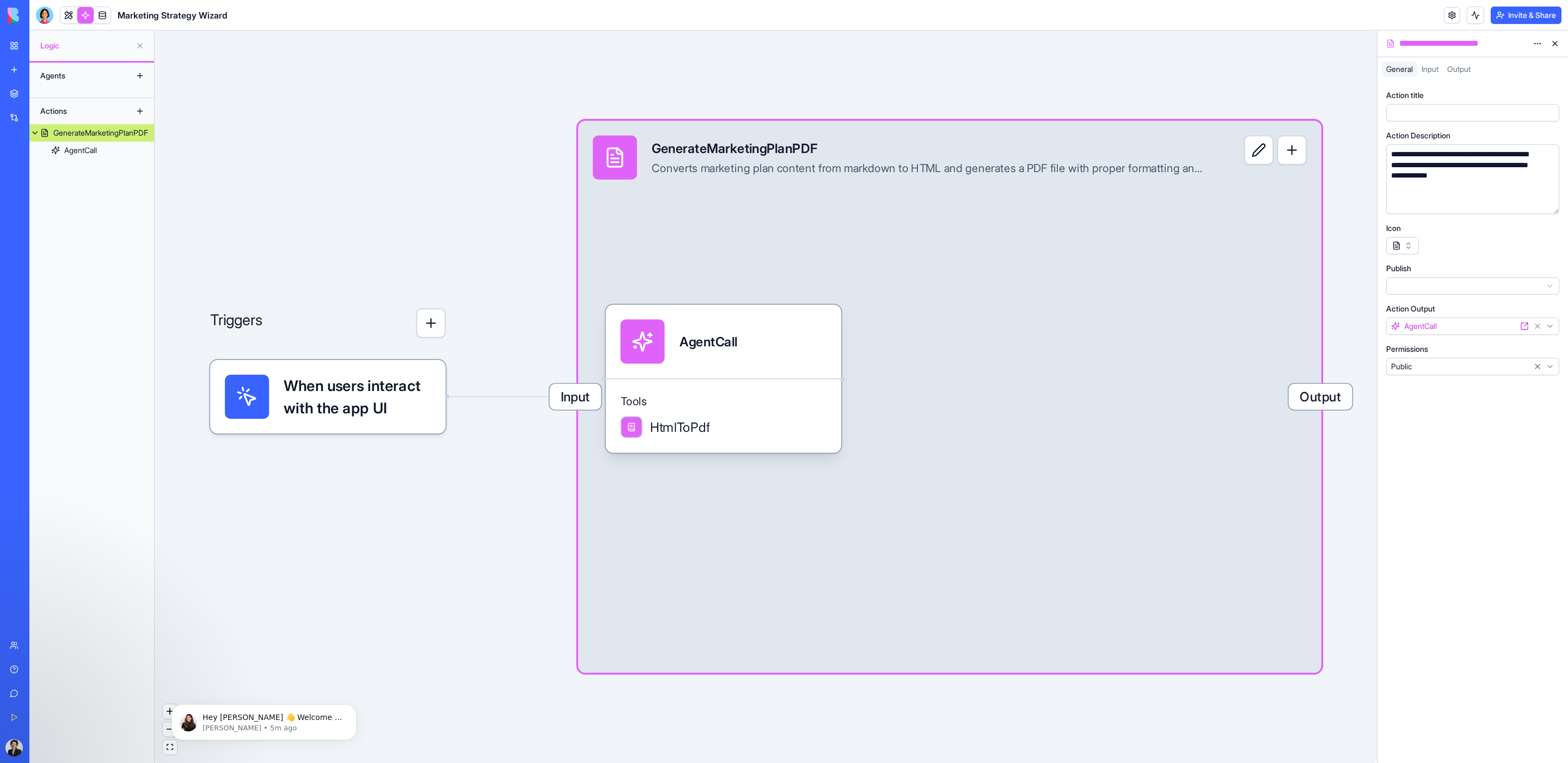
click at [1045, 284] on html "**********" at bounding box center [784, 381] width 1568 height 763
click at [1045, 255] on html "**********" at bounding box center [784, 381] width 1568 height 763
click at [1045, 155] on button "button" at bounding box center [1292, 150] width 29 height 29
